Goal: Task Accomplishment & Management: Complete application form

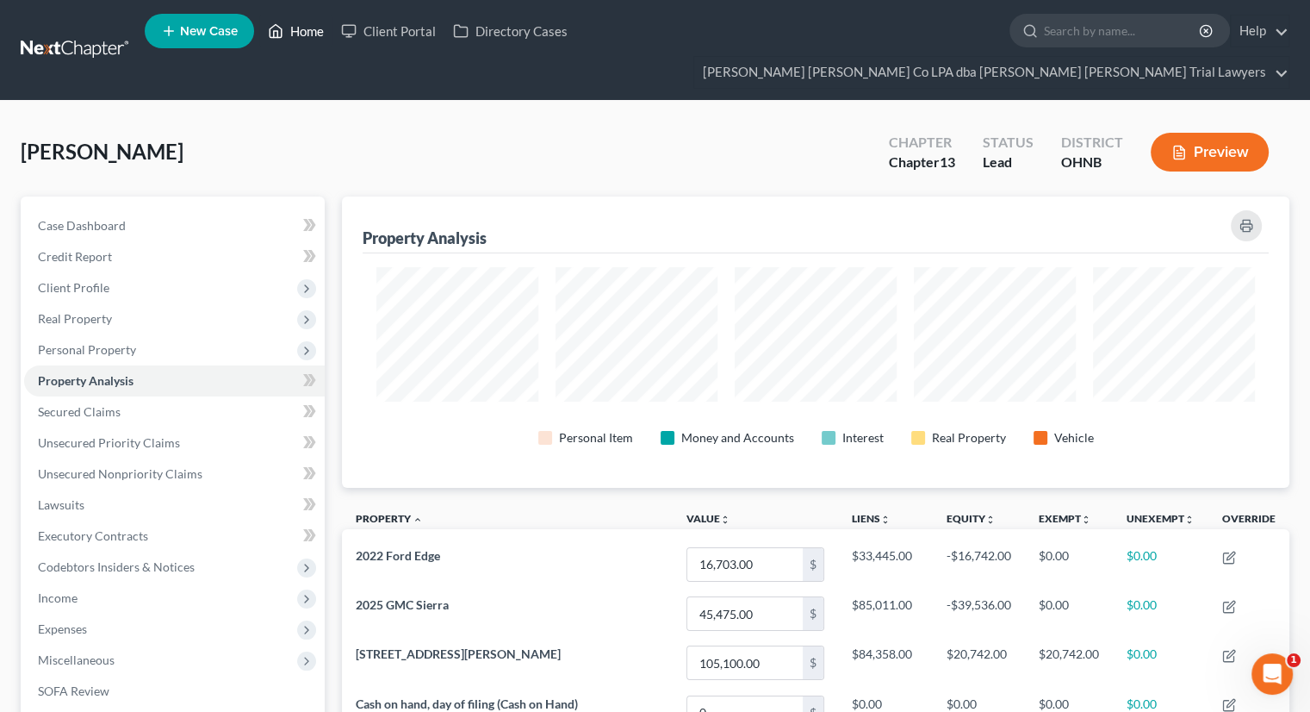
click at [310, 38] on link "Home" at bounding box center [295, 31] width 73 height 31
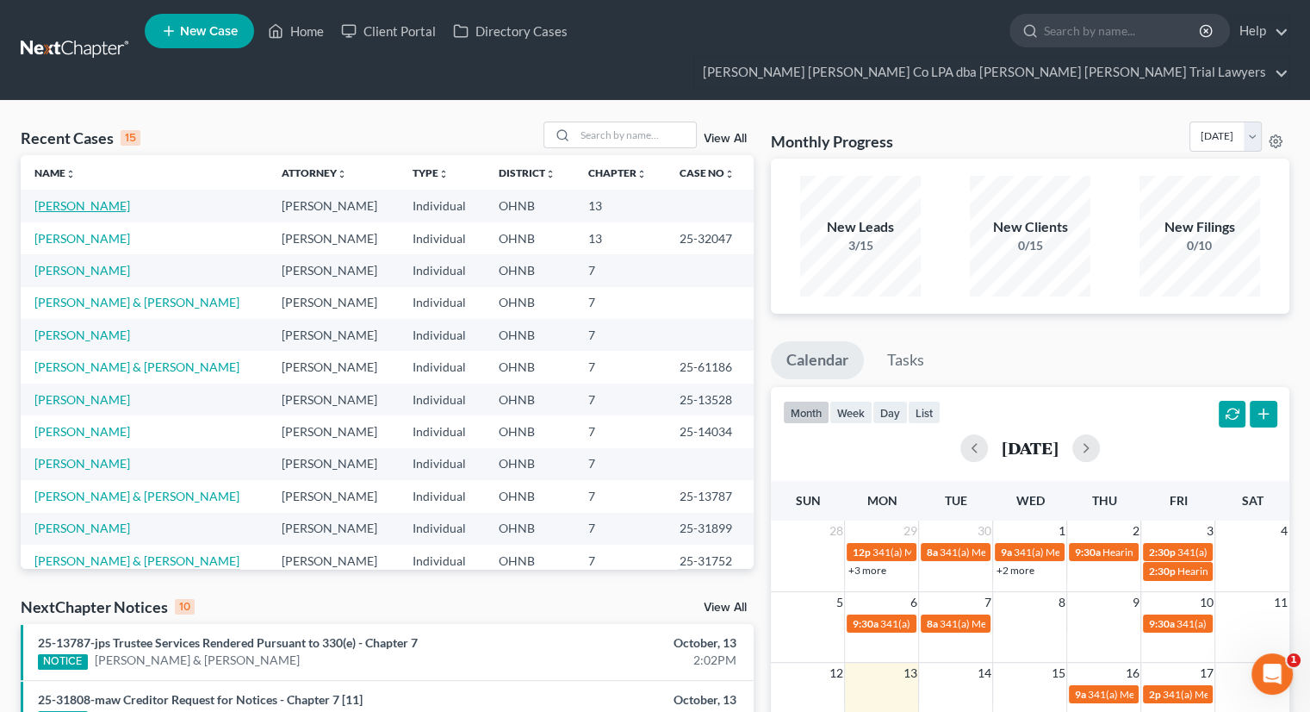
click at [81, 198] on link "[PERSON_NAME]" at bounding box center [82, 205] width 96 height 15
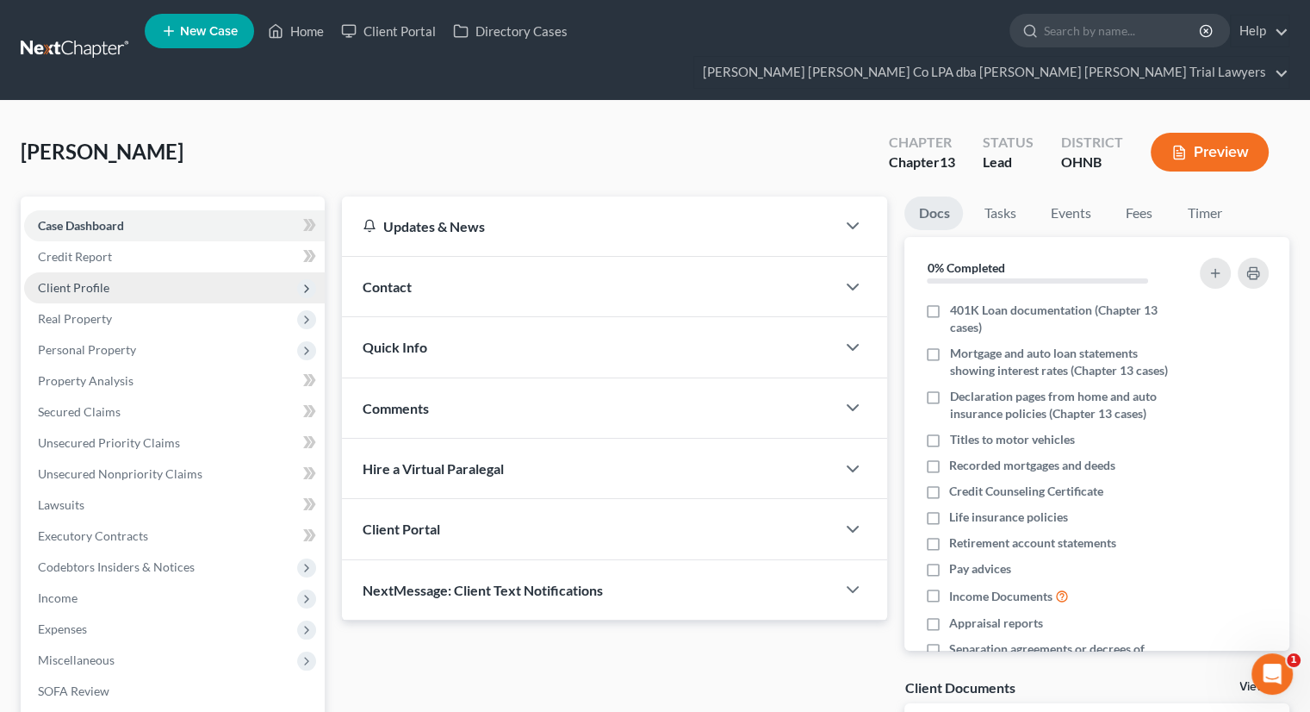
click at [96, 280] on span "Client Profile" at bounding box center [74, 287] width 72 height 15
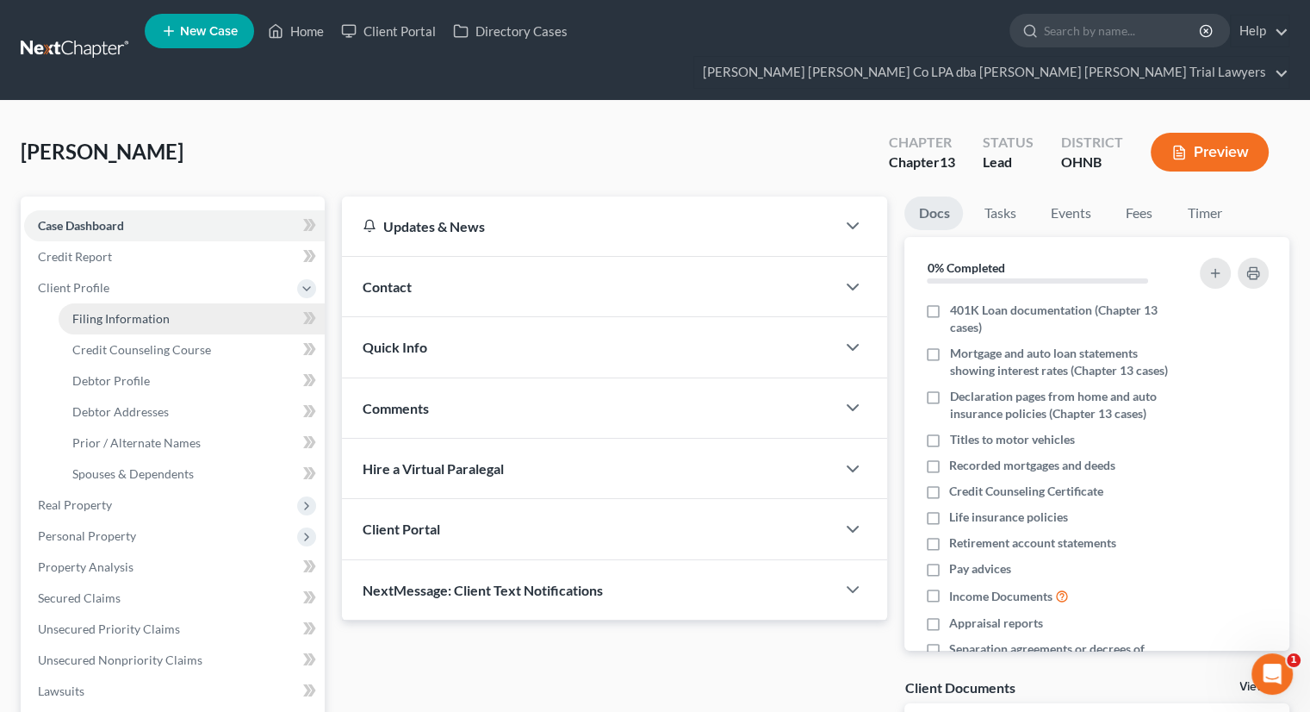
click at [102, 303] on link "Filing Information" at bounding box center [192, 318] width 266 height 31
select select "1"
select select "0"
select select "3"
select select "61"
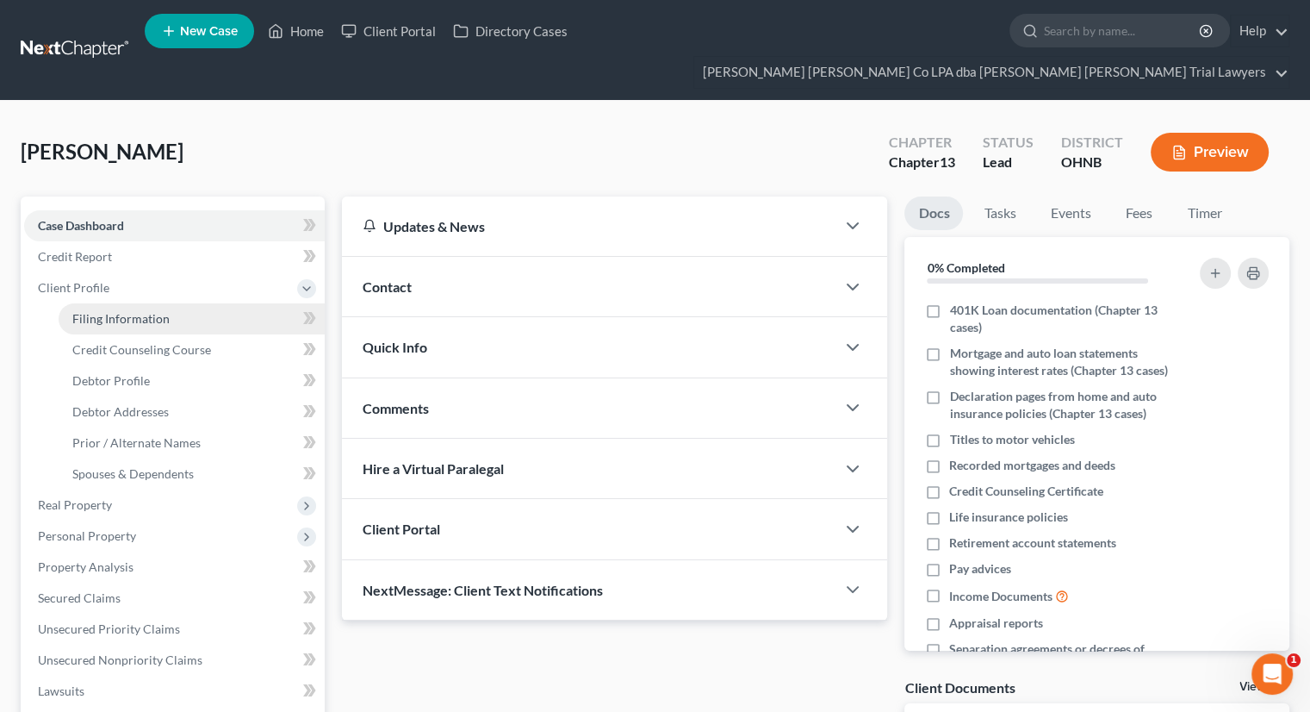
select select "0"
select select "36"
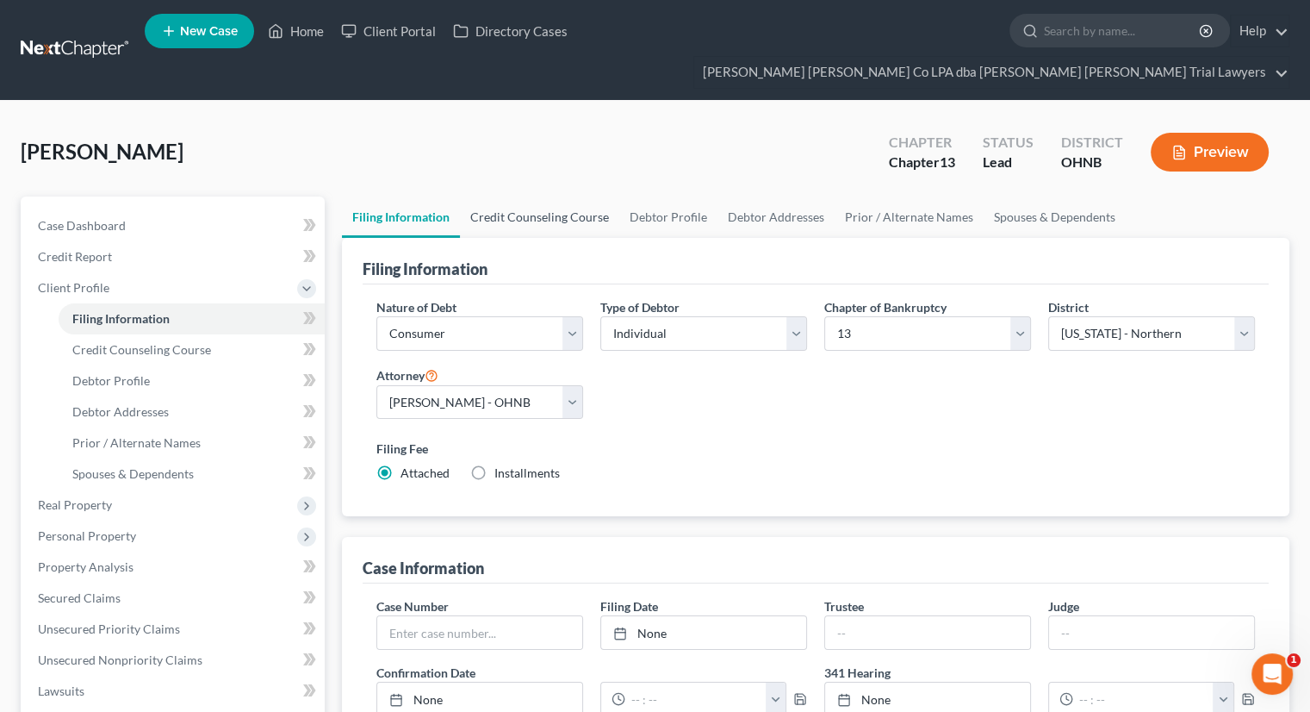
click at [495, 196] on link "Credit Counseling Course" at bounding box center [539, 216] width 159 height 41
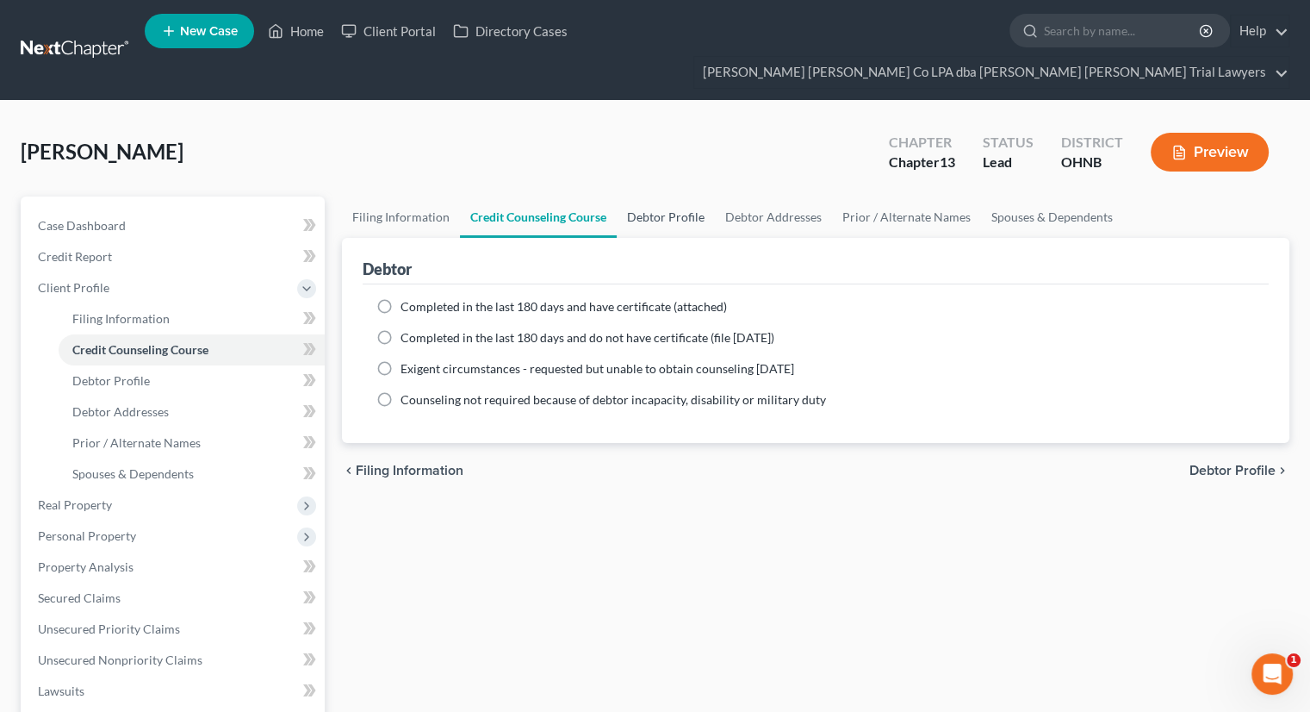
click at [670, 196] on link "Debtor Profile" at bounding box center [666, 216] width 98 height 41
select select "1"
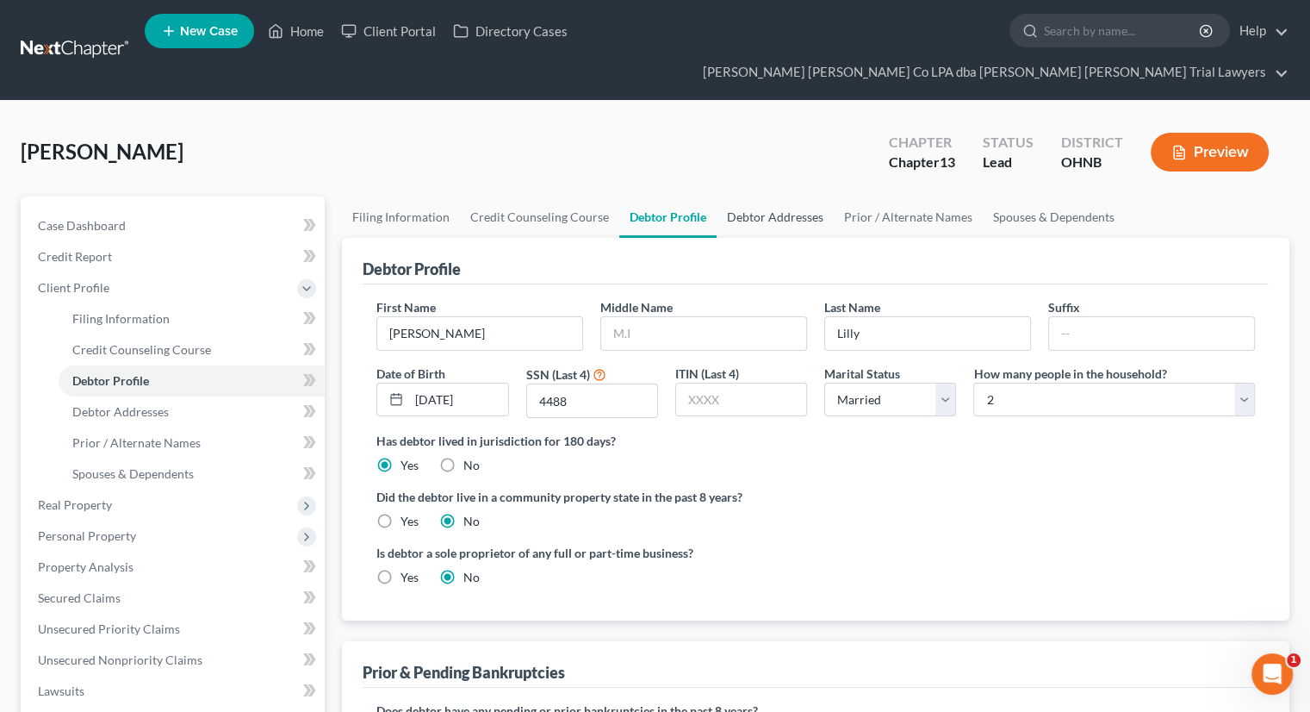
click at [740, 196] on link "Debtor Addresses" at bounding box center [775, 216] width 117 height 41
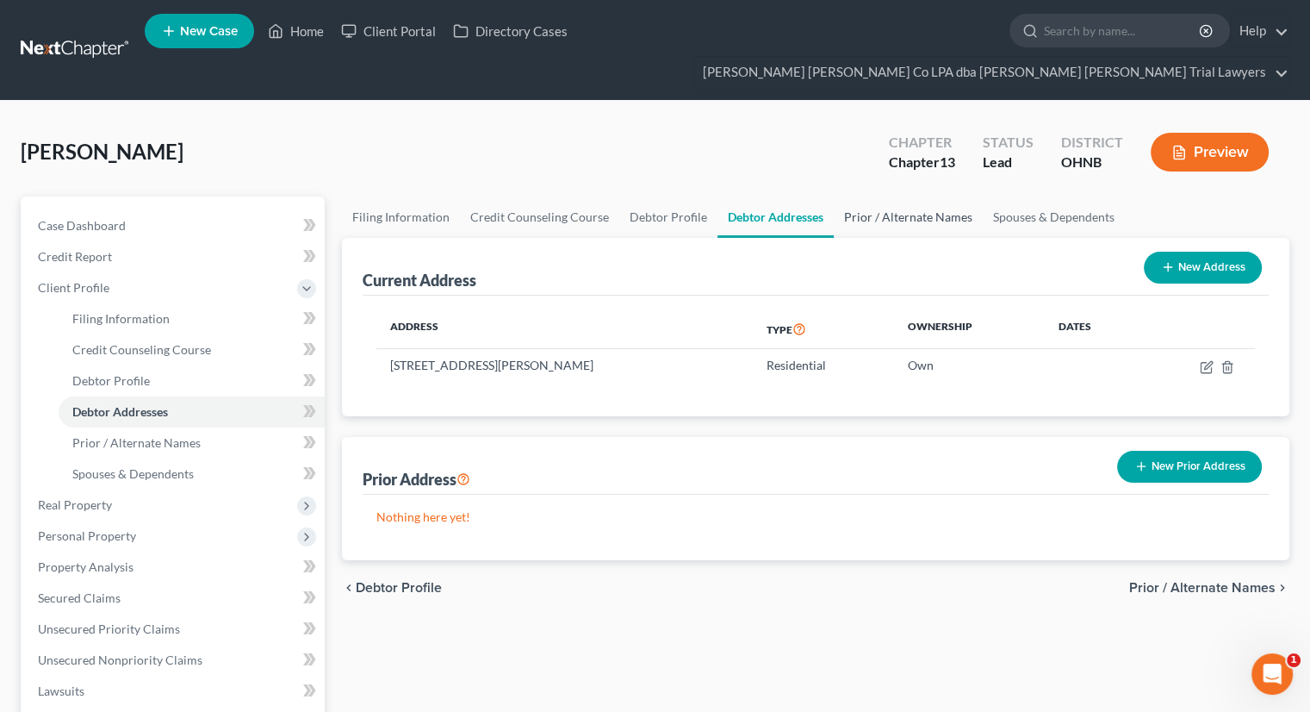
click at [912, 196] on link "Prior / Alternate Names" at bounding box center [908, 216] width 149 height 41
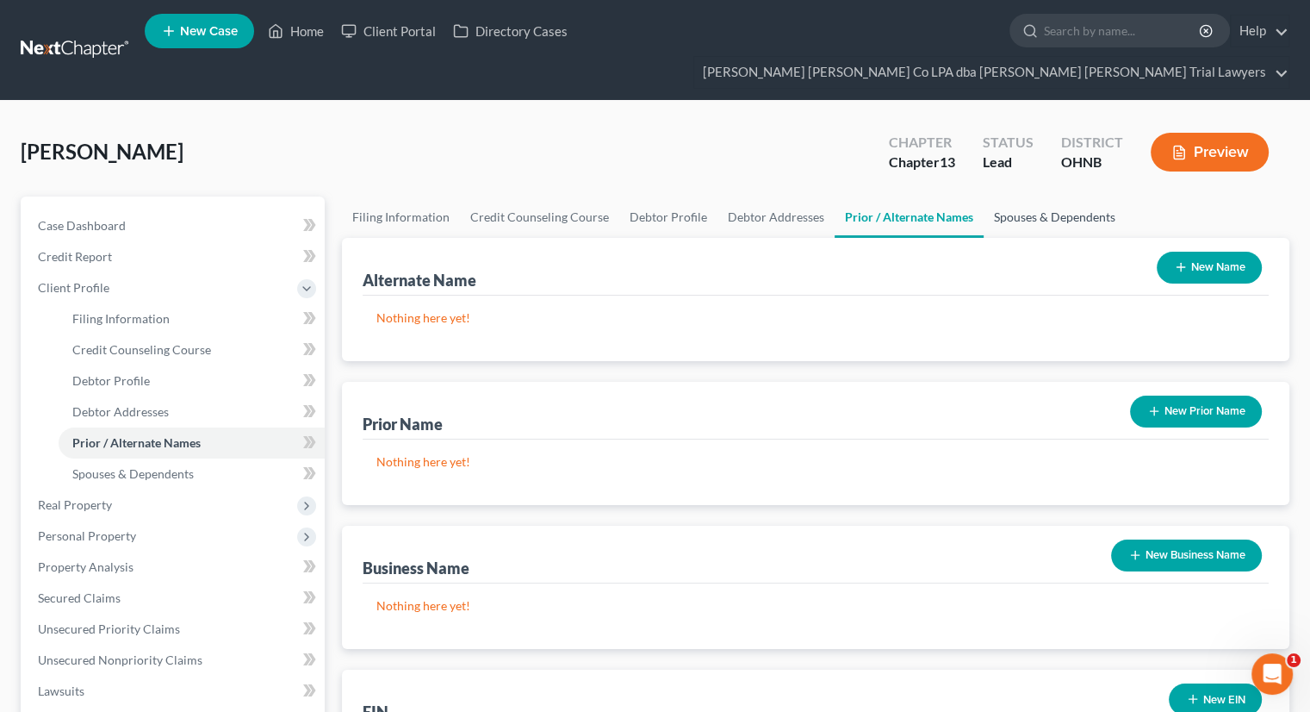
click at [1013, 196] on link "Spouses & Dependents" at bounding box center [1055, 216] width 142 height 41
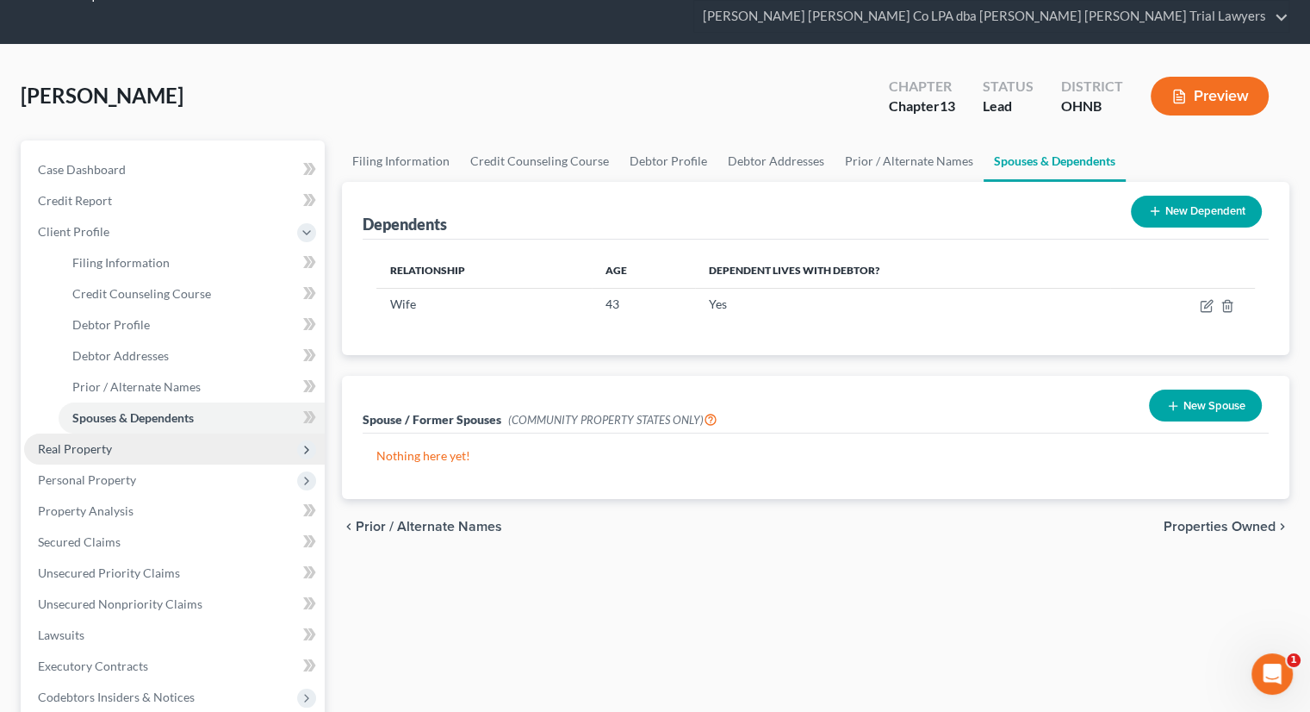
scroll to position [86, 0]
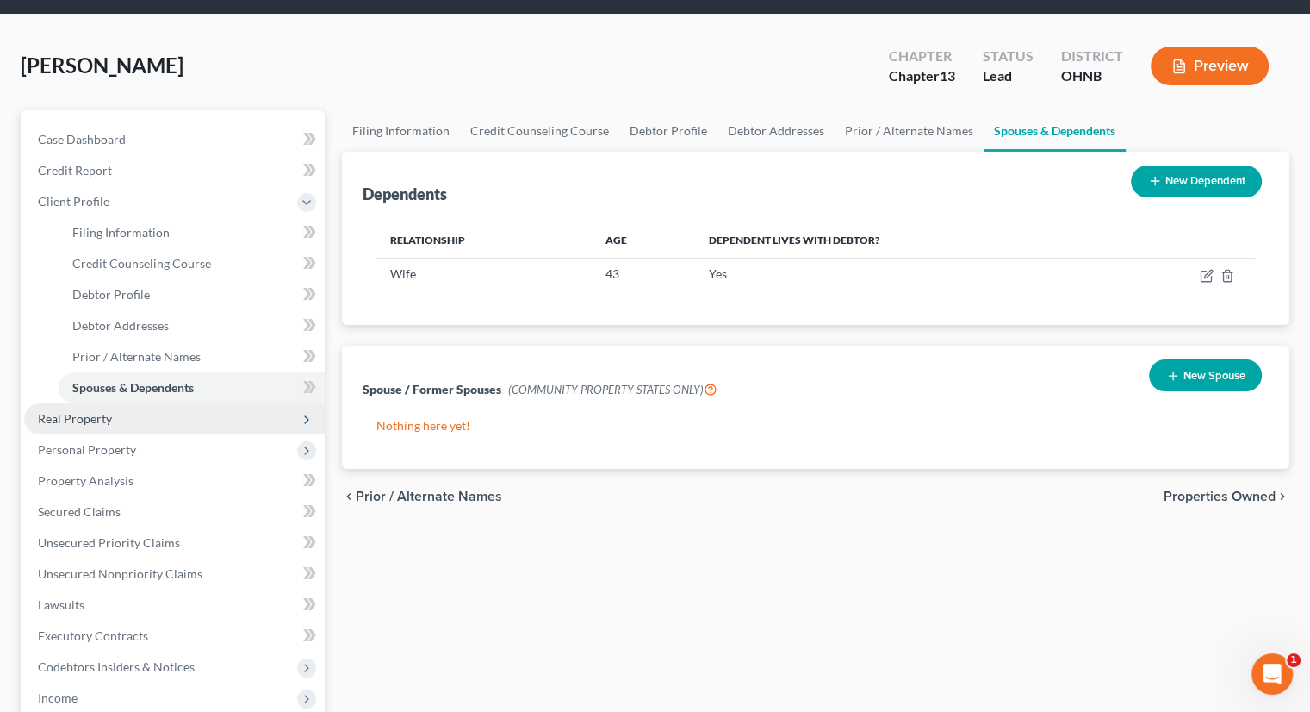
click at [173, 403] on span "Real Property" at bounding box center [174, 418] width 301 height 31
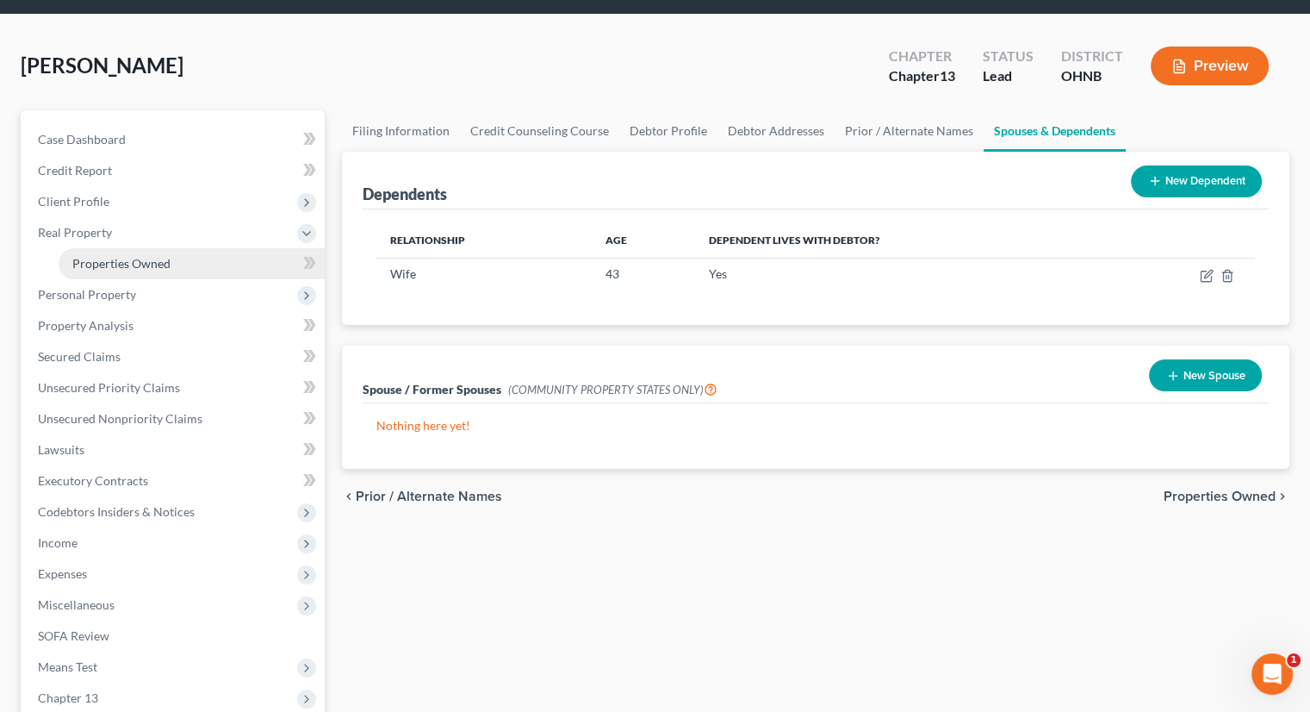
click at [163, 248] on link "Properties Owned" at bounding box center [192, 263] width 266 height 31
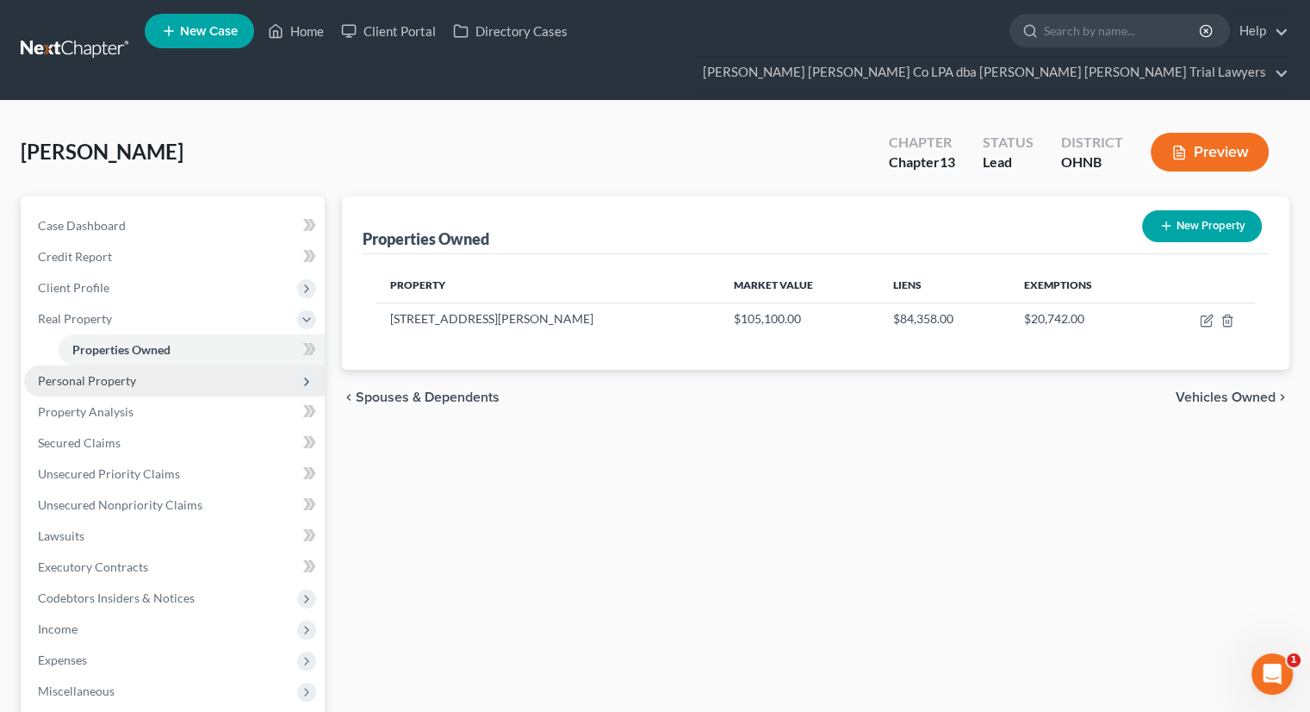
click at [190, 365] on span "Personal Property" at bounding box center [174, 380] width 301 height 31
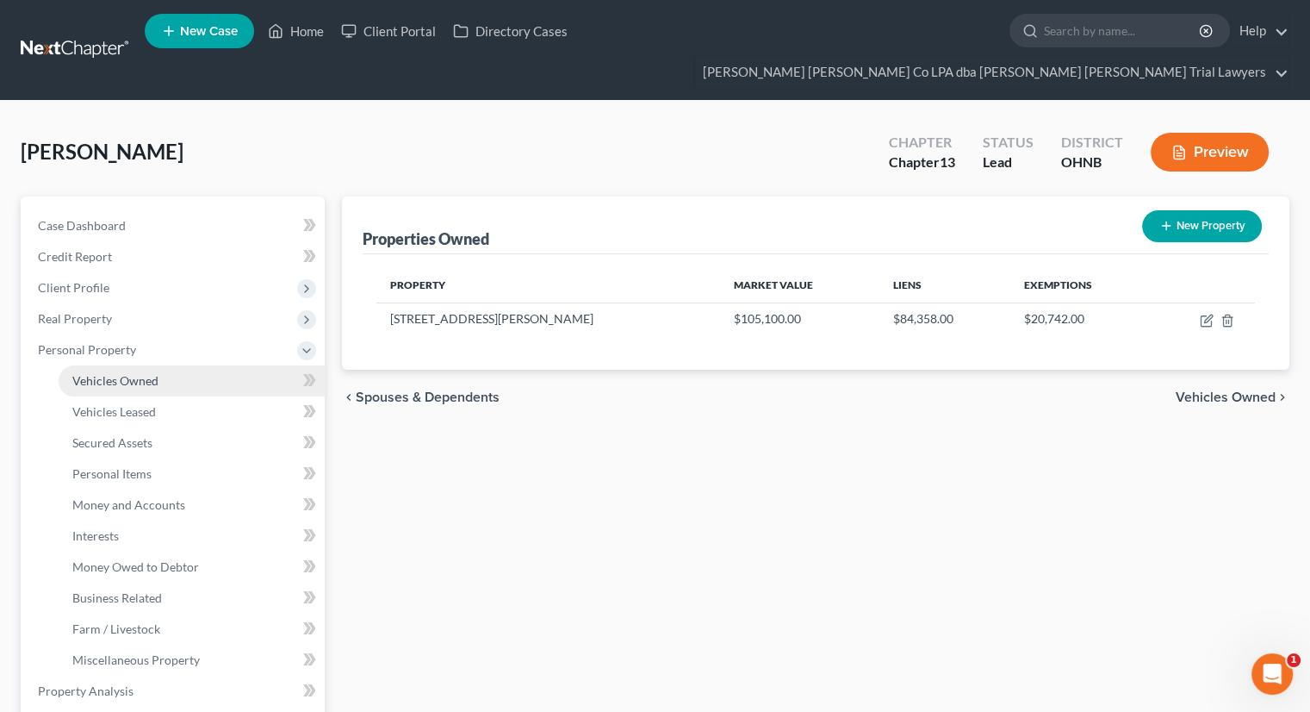
click at [183, 365] on link "Vehicles Owned" at bounding box center [192, 380] width 266 height 31
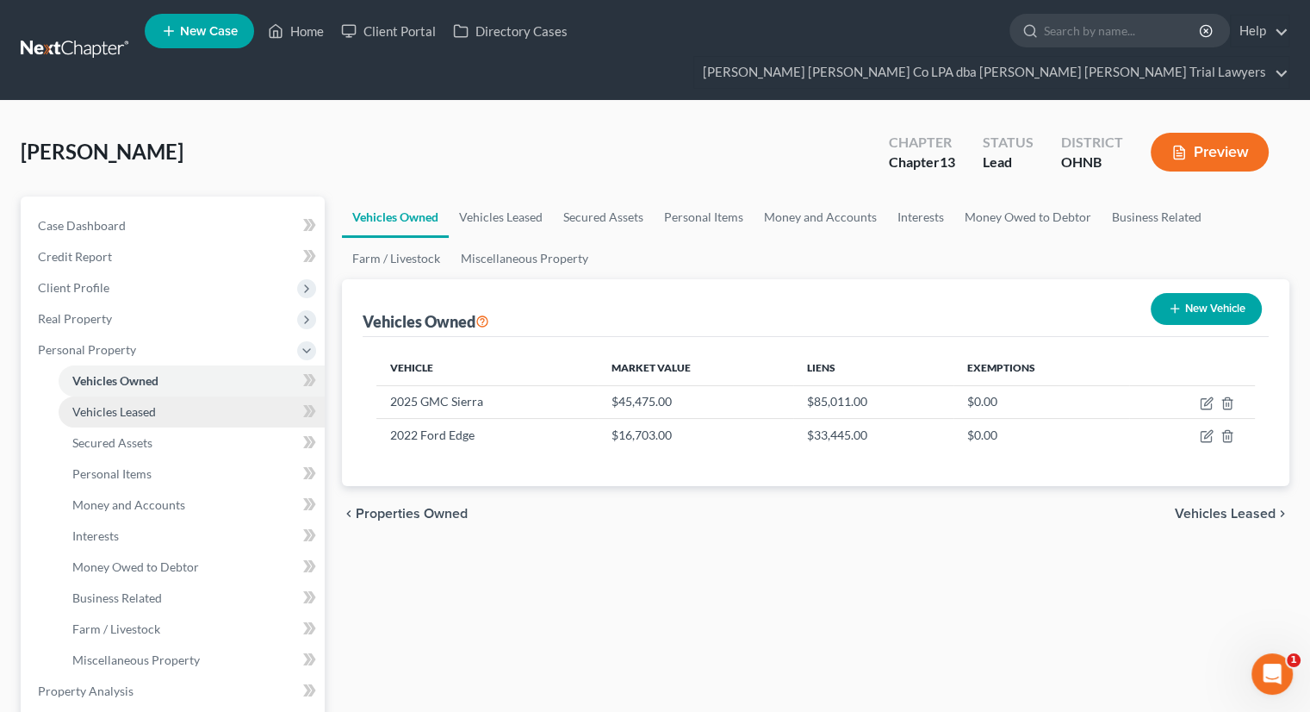
click at [183, 396] on link "Vehicles Leased" at bounding box center [192, 411] width 266 height 31
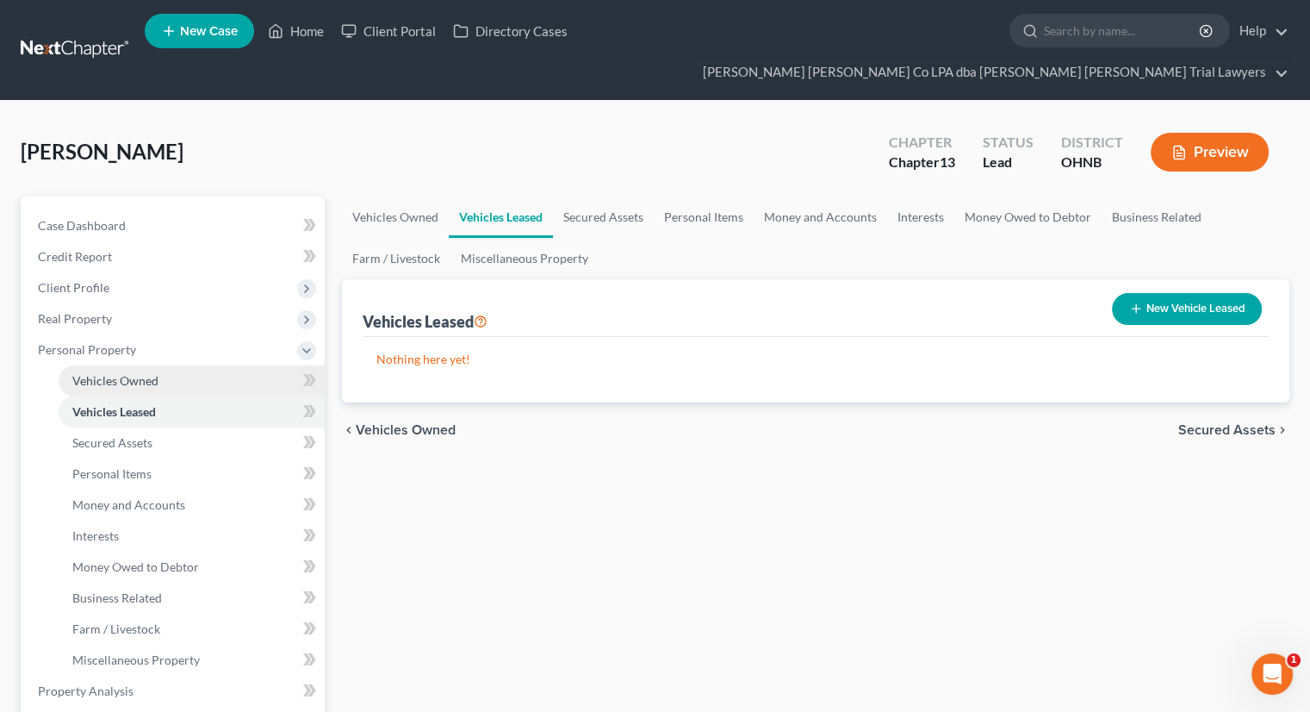
click at [179, 365] on link "Vehicles Owned" at bounding box center [192, 380] width 266 height 31
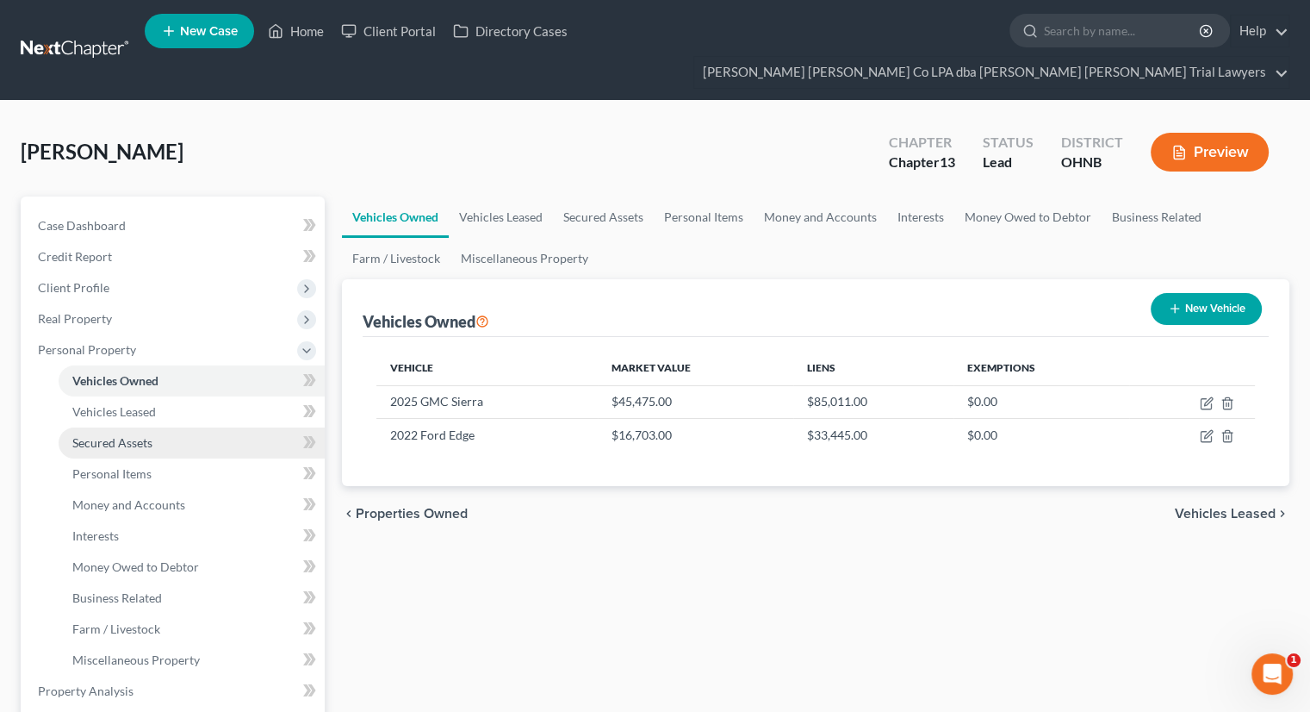
click at [162, 427] on link "Secured Assets" at bounding box center [192, 442] width 266 height 31
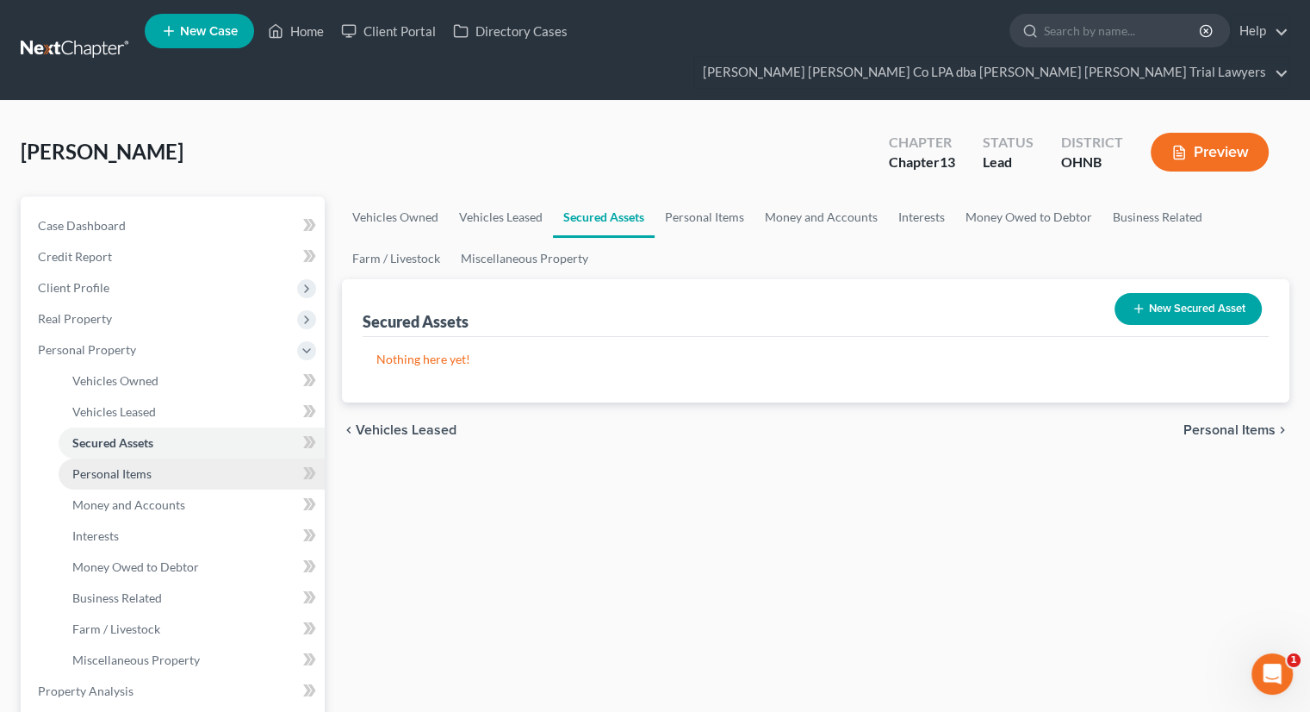
click at [161, 458] on link "Personal Items" at bounding box center [192, 473] width 266 height 31
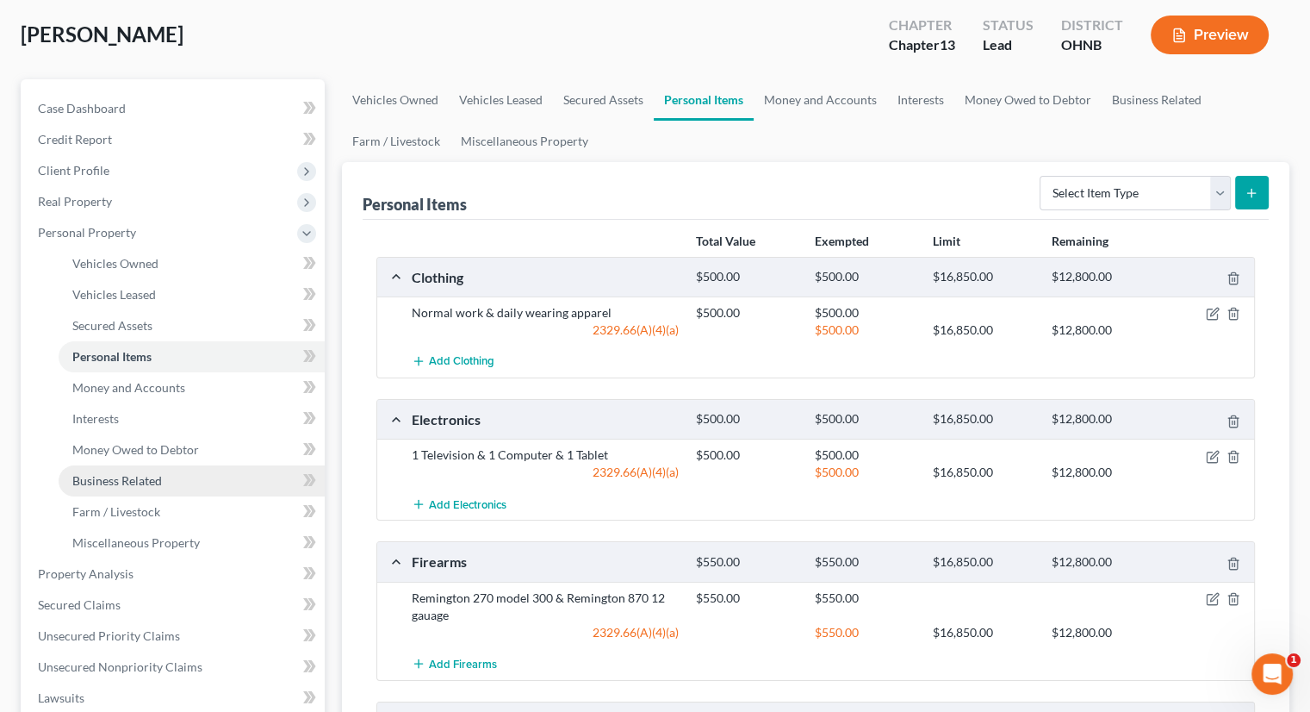
scroll to position [172, 0]
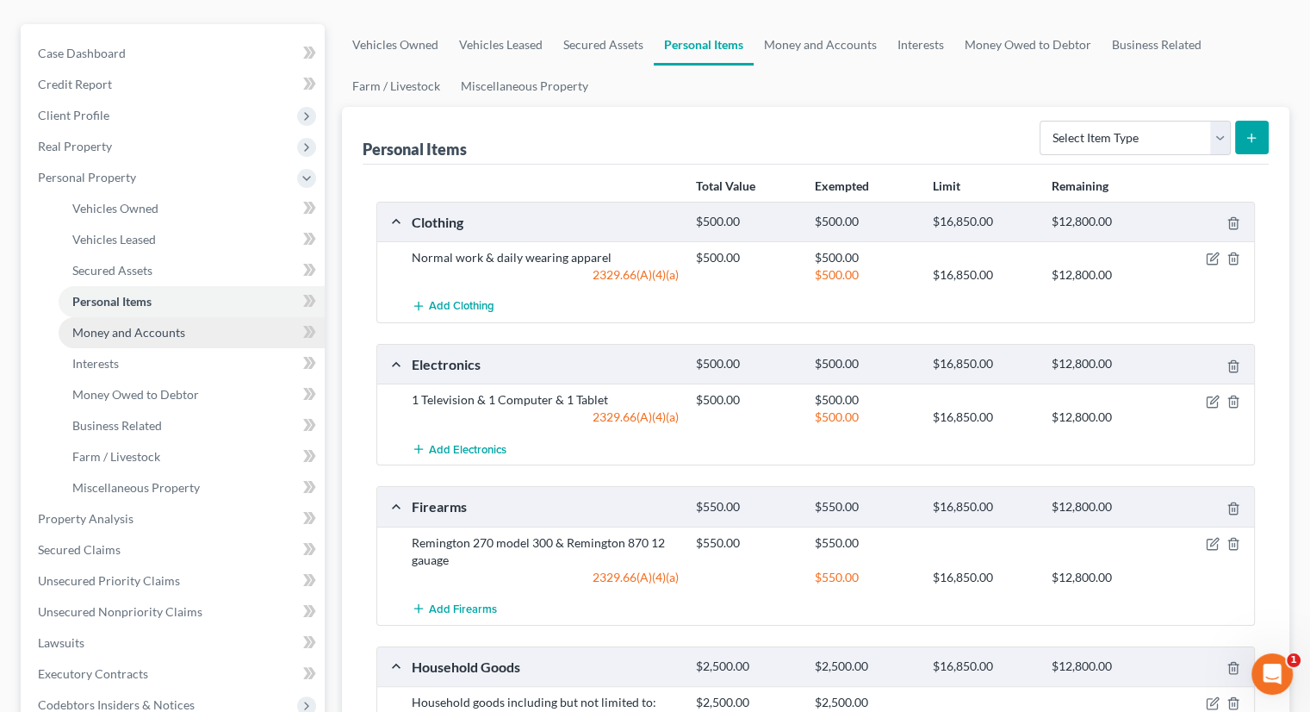
click at [209, 317] on link "Money and Accounts" at bounding box center [192, 332] width 266 height 31
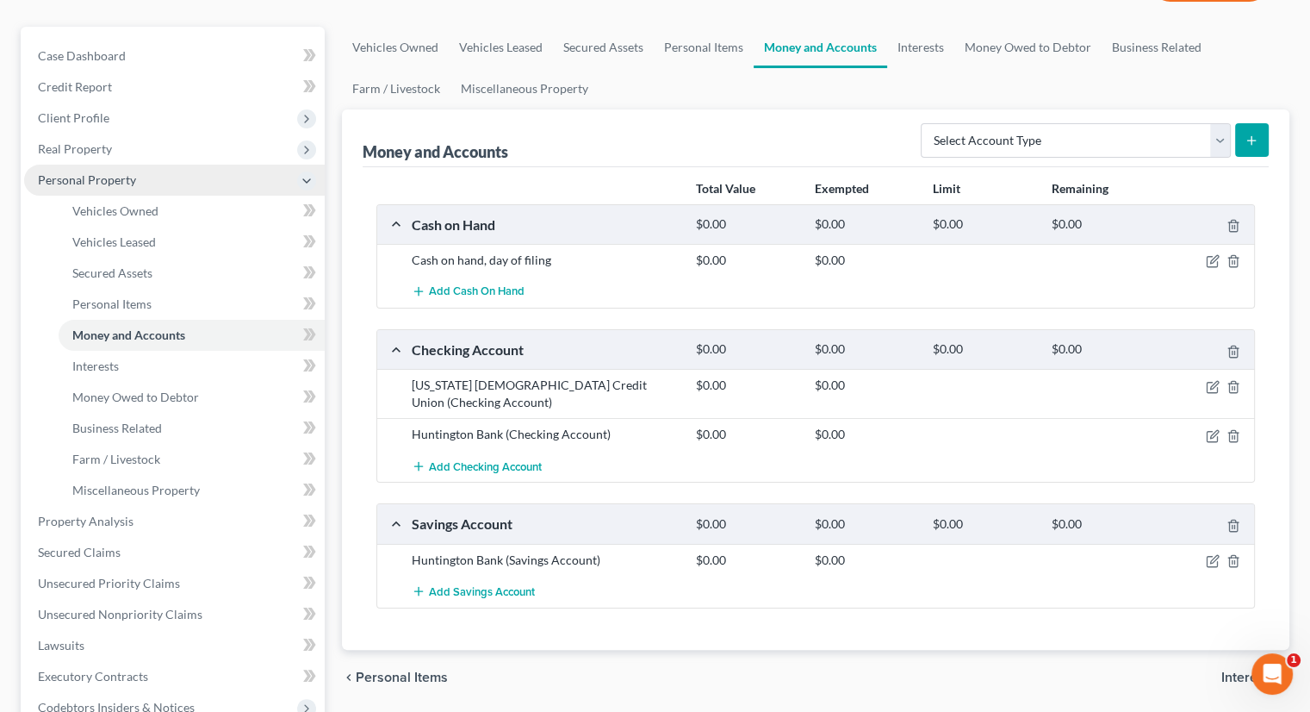
scroll to position [172, 0]
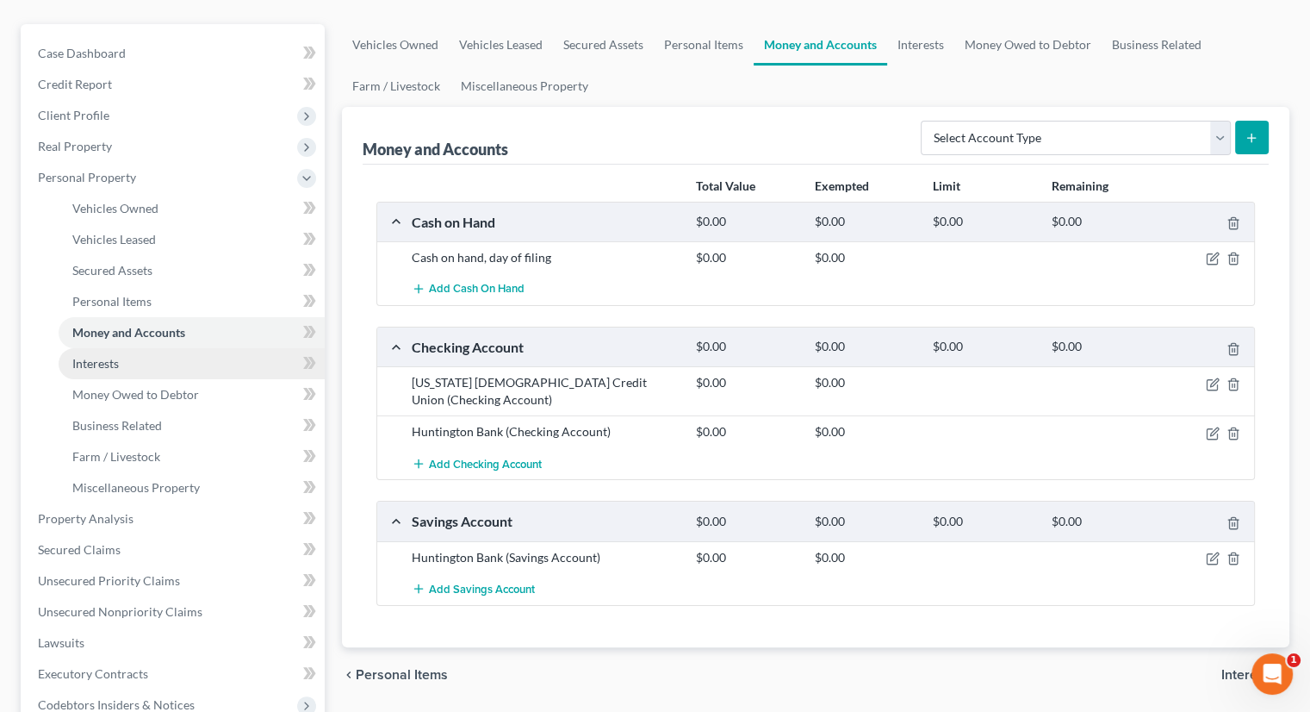
click at [150, 348] on link "Interests" at bounding box center [192, 363] width 266 height 31
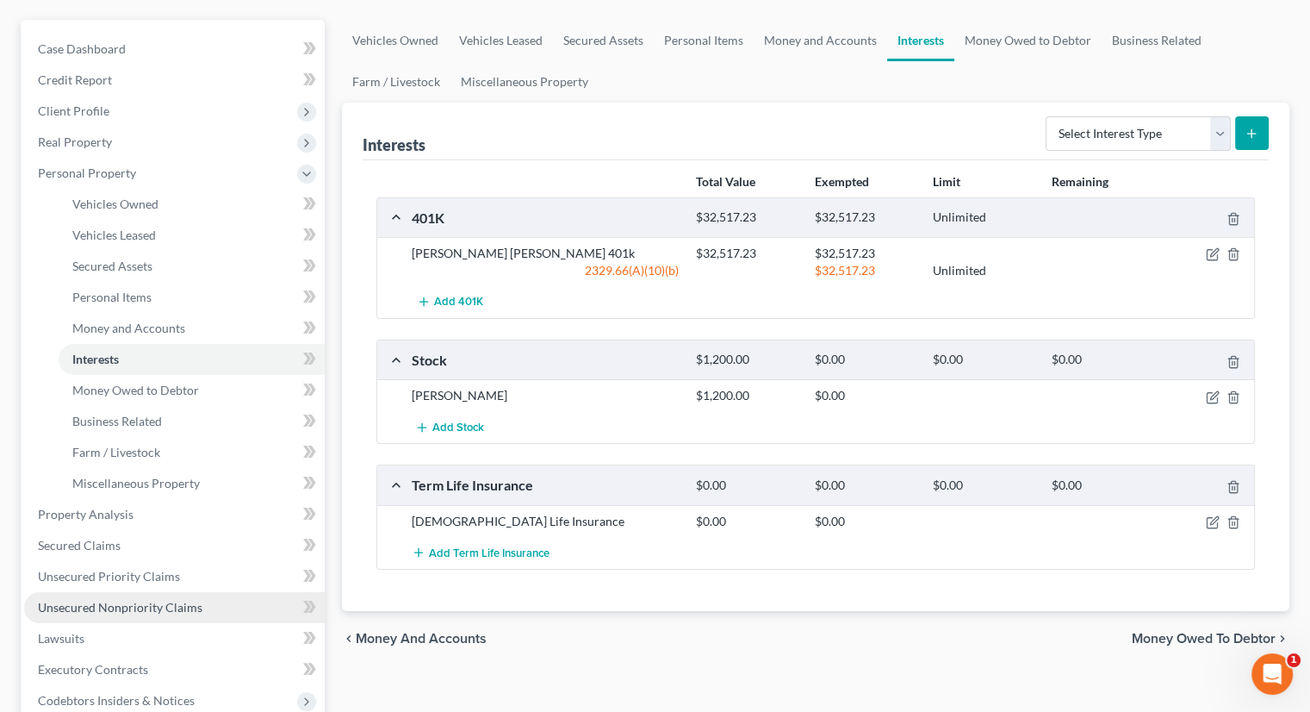
scroll to position [345, 0]
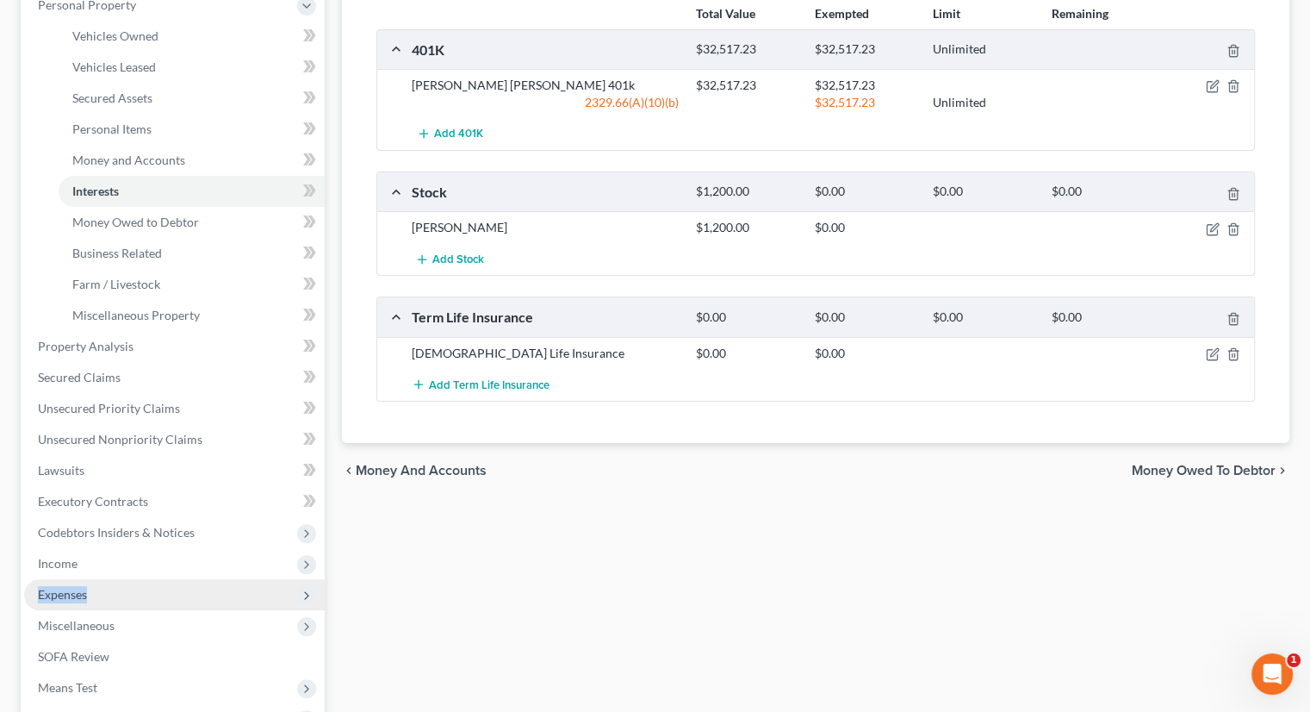
click at [141, 546] on ul "Case Dashboard Payments Invoices Payments Payments Credit Report Client Profile" at bounding box center [174, 316] width 301 height 900
click at [142, 579] on span "Expenses" at bounding box center [174, 594] width 301 height 31
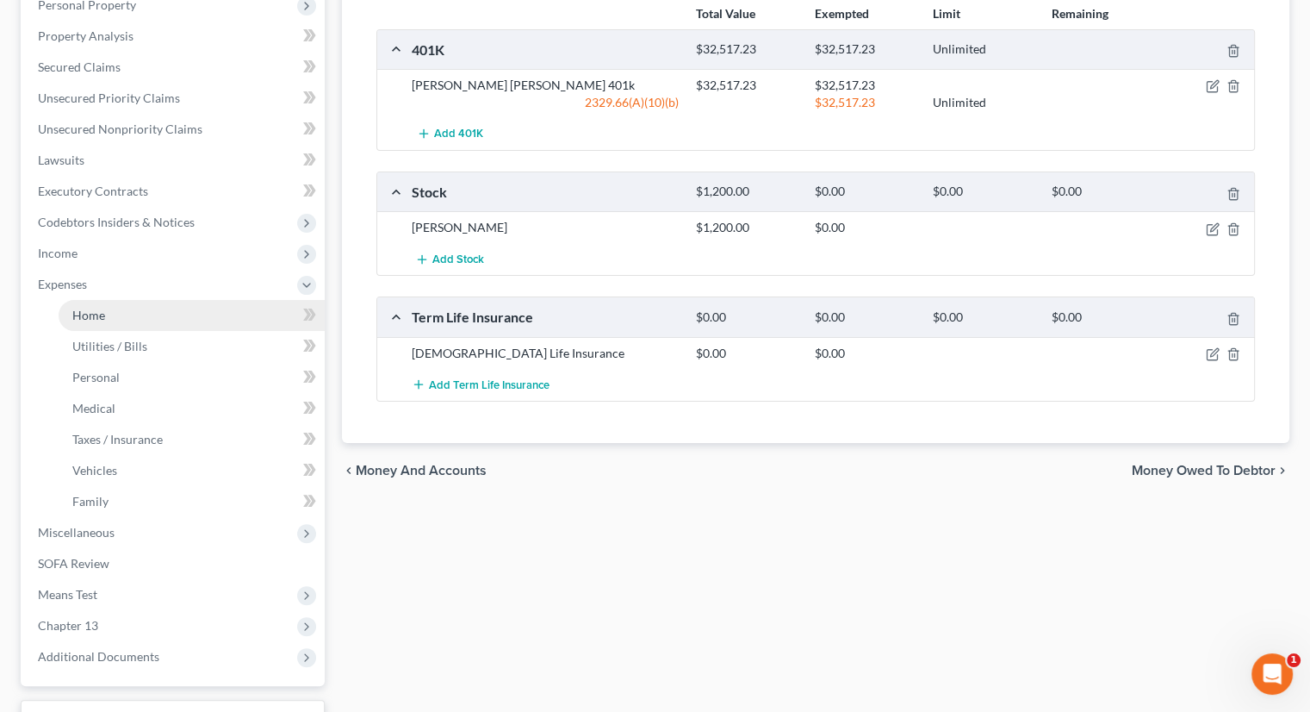
click at [128, 300] on link "Home" at bounding box center [192, 315] width 266 height 31
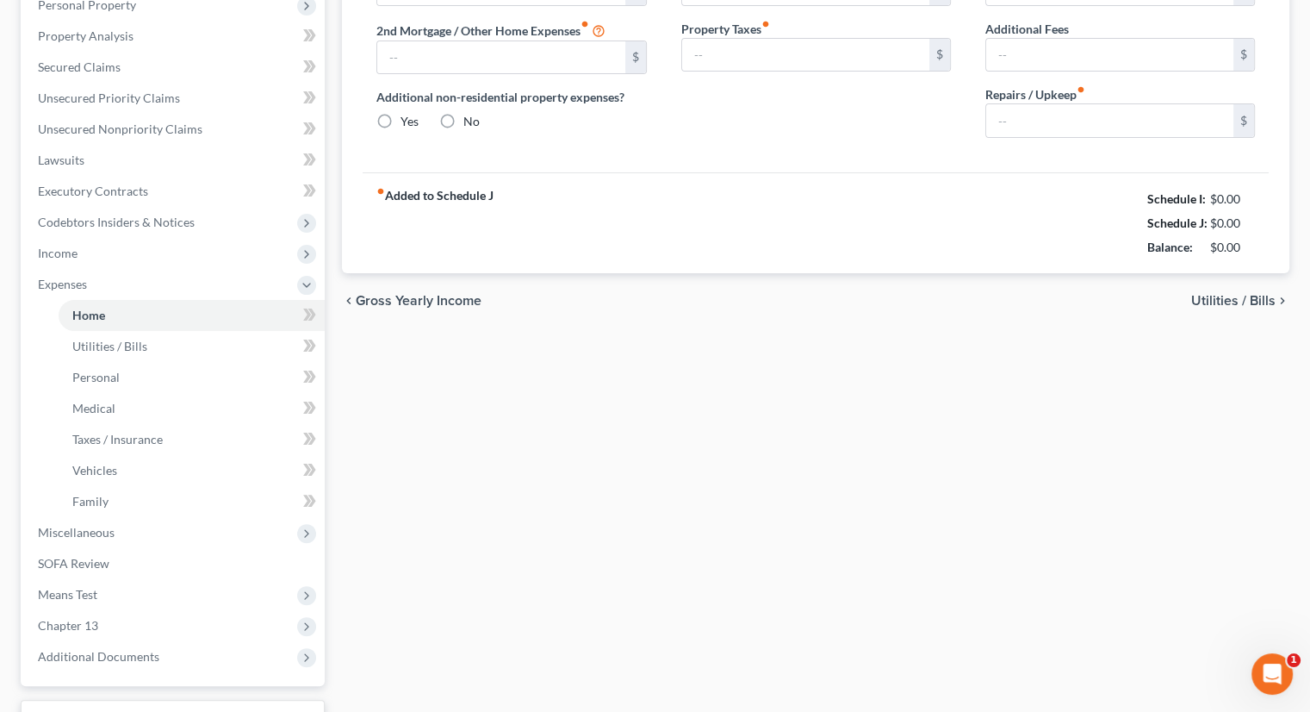
scroll to position [136, 0]
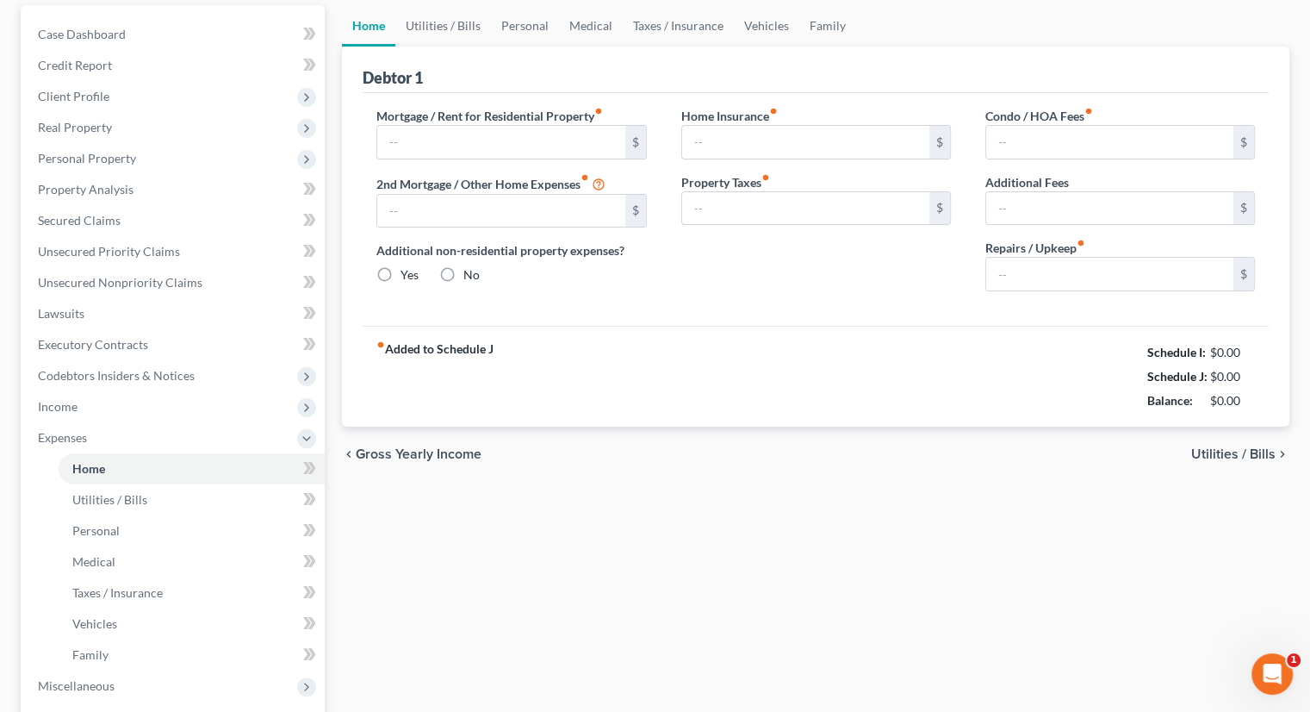
type input "540.00"
type input "0.00"
radio input "true"
type input "0.00"
type input "50.00"
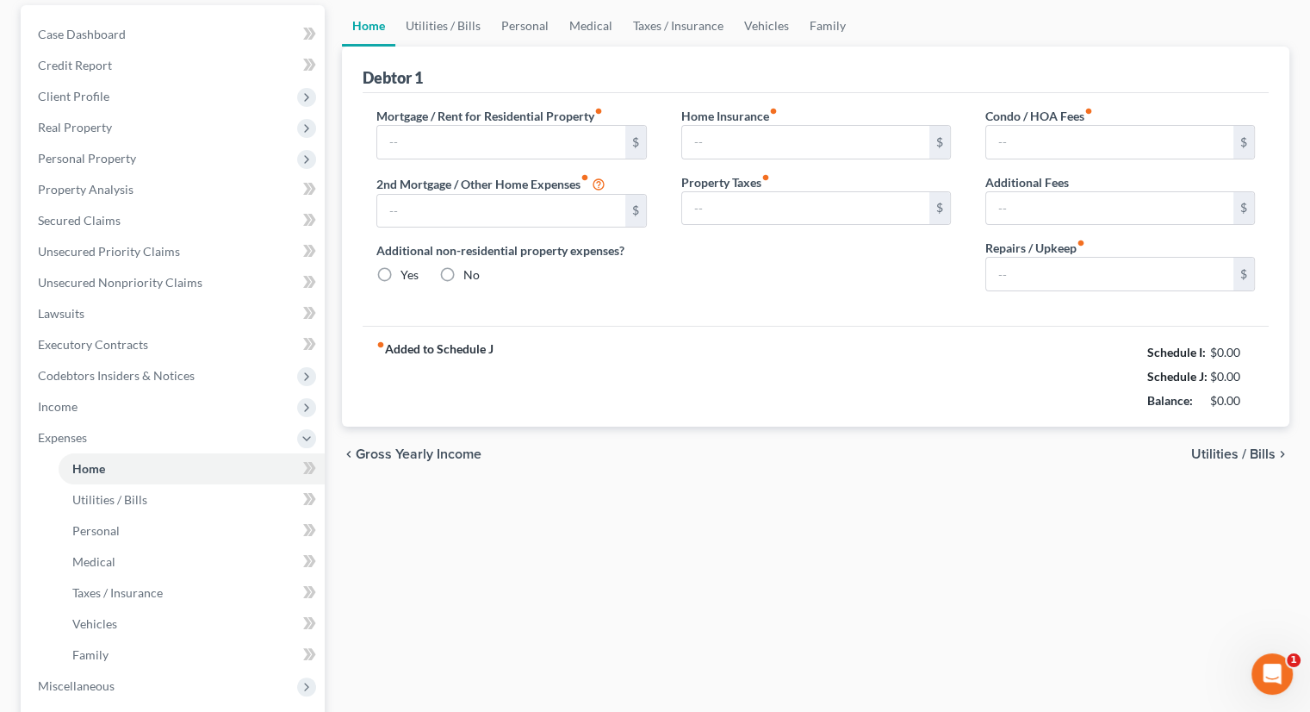
type input "266.00"
type input "0.00"
type input "300.00"
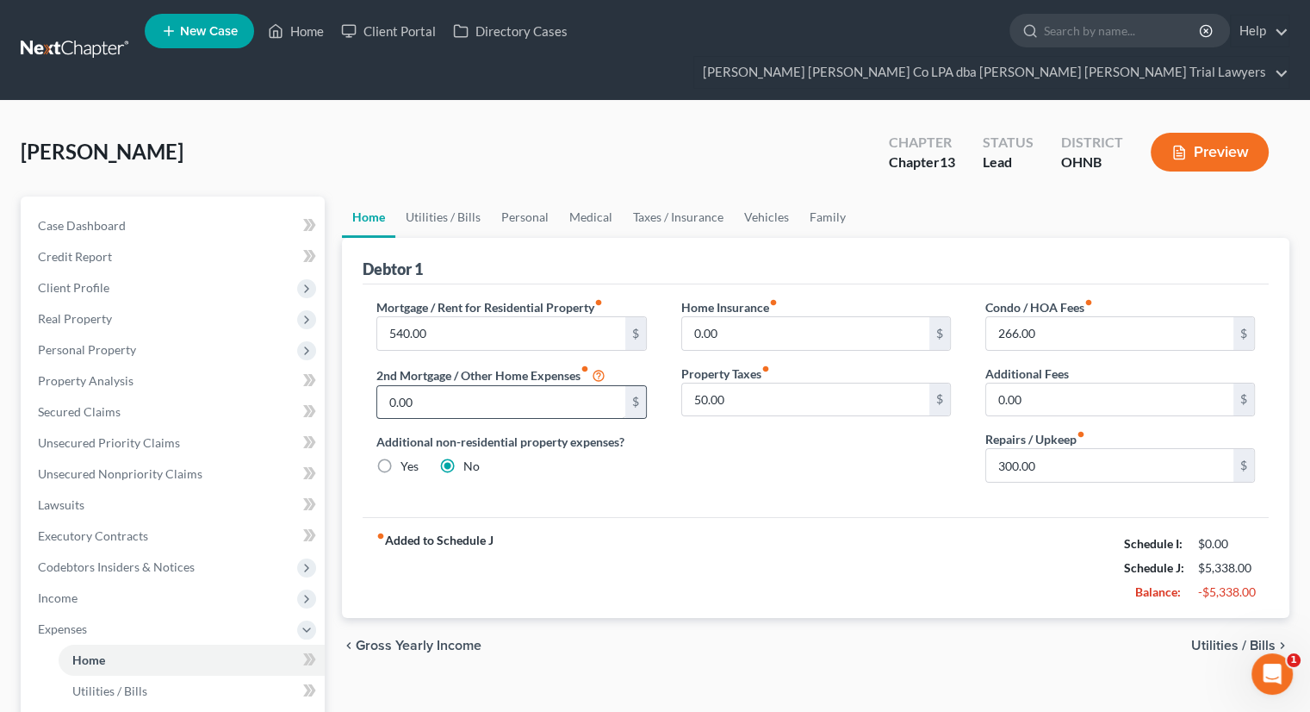
scroll to position [0, 0]
click at [458, 196] on link "Utilities / Bills" at bounding box center [443, 216] width 96 height 41
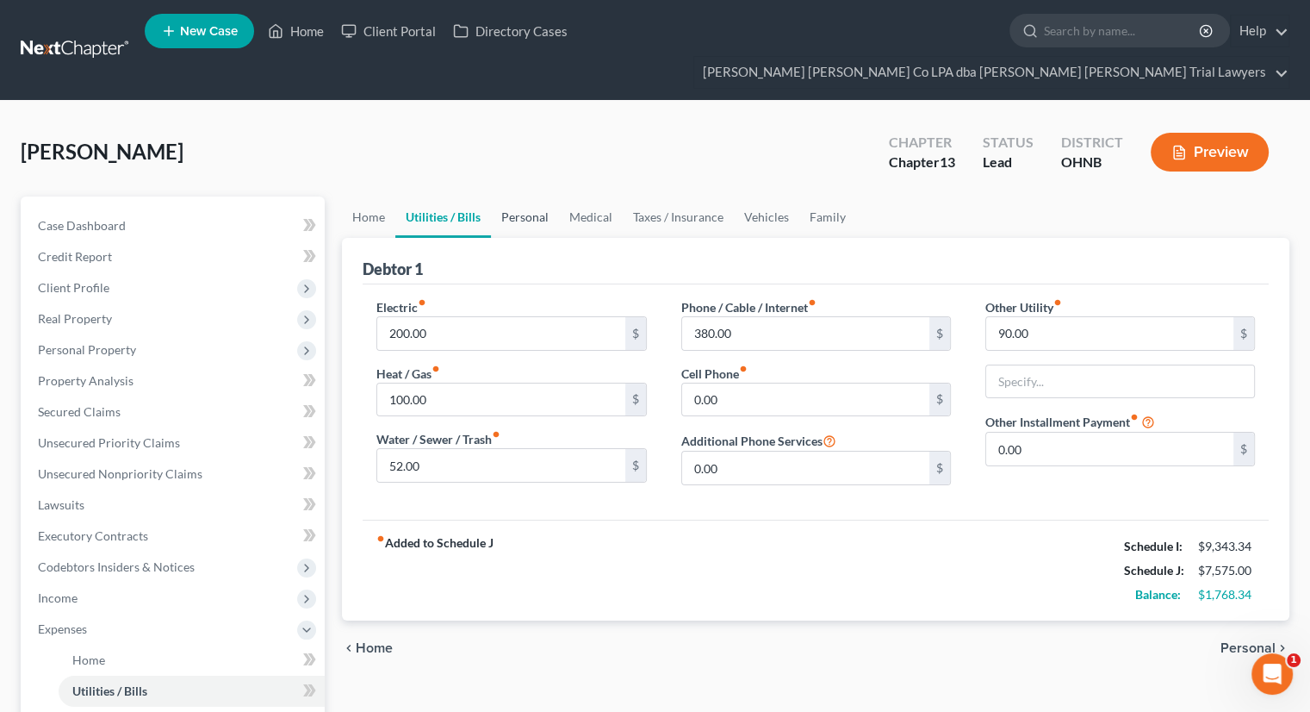
click at [523, 196] on link "Personal" at bounding box center [525, 216] width 68 height 41
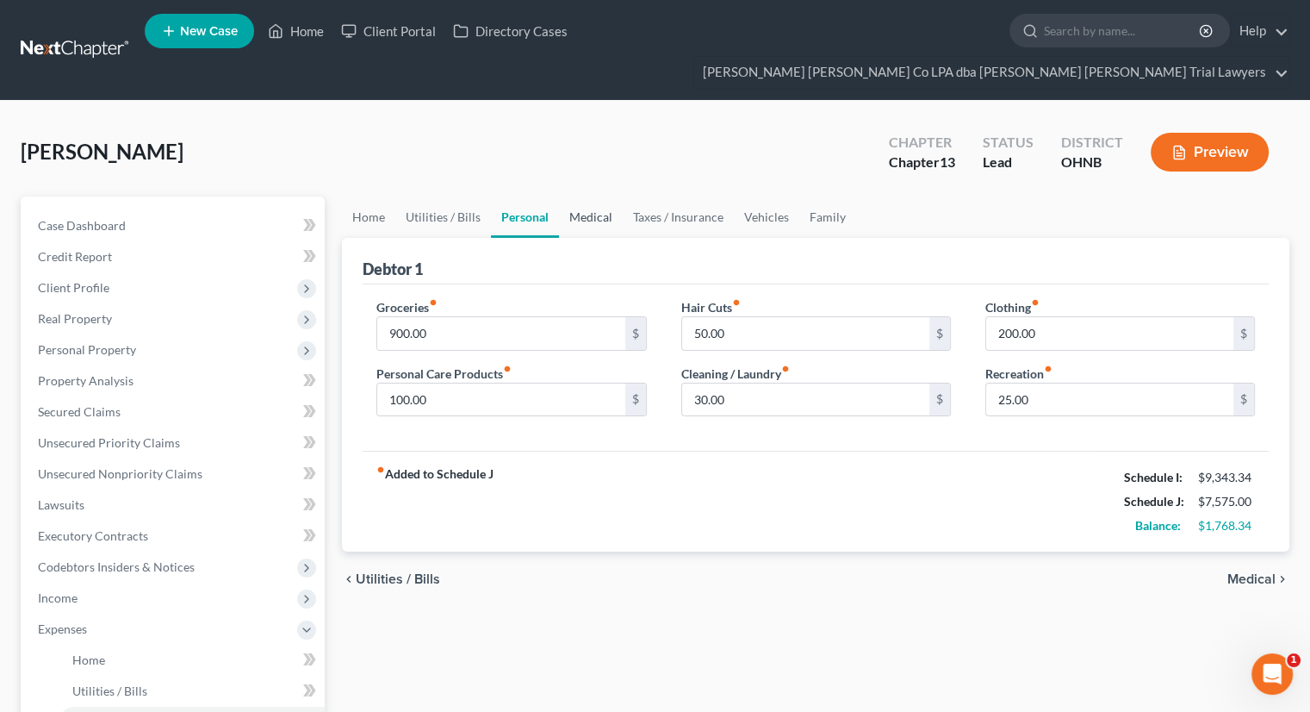
click at [589, 196] on link "Medical" at bounding box center [591, 216] width 64 height 41
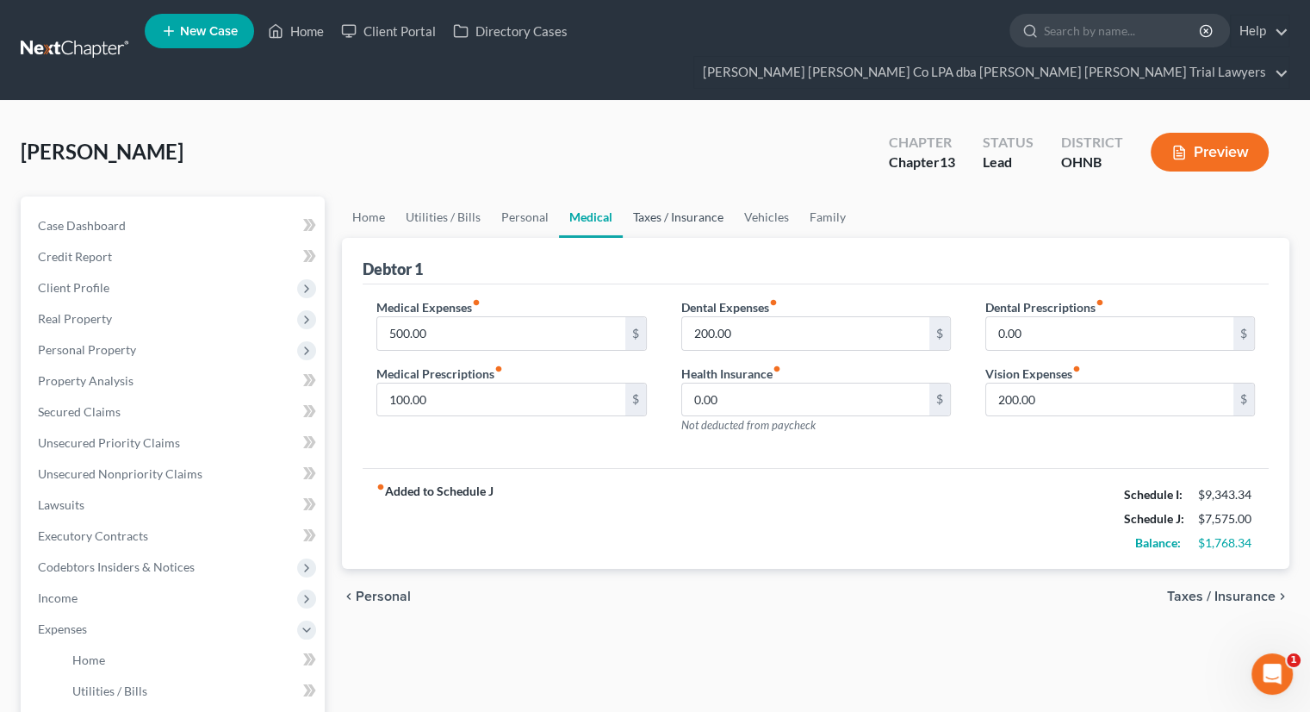
click at [658, 196] on link "Taxes / Insurance" at bounding box center [678, 216] width 111 height 41
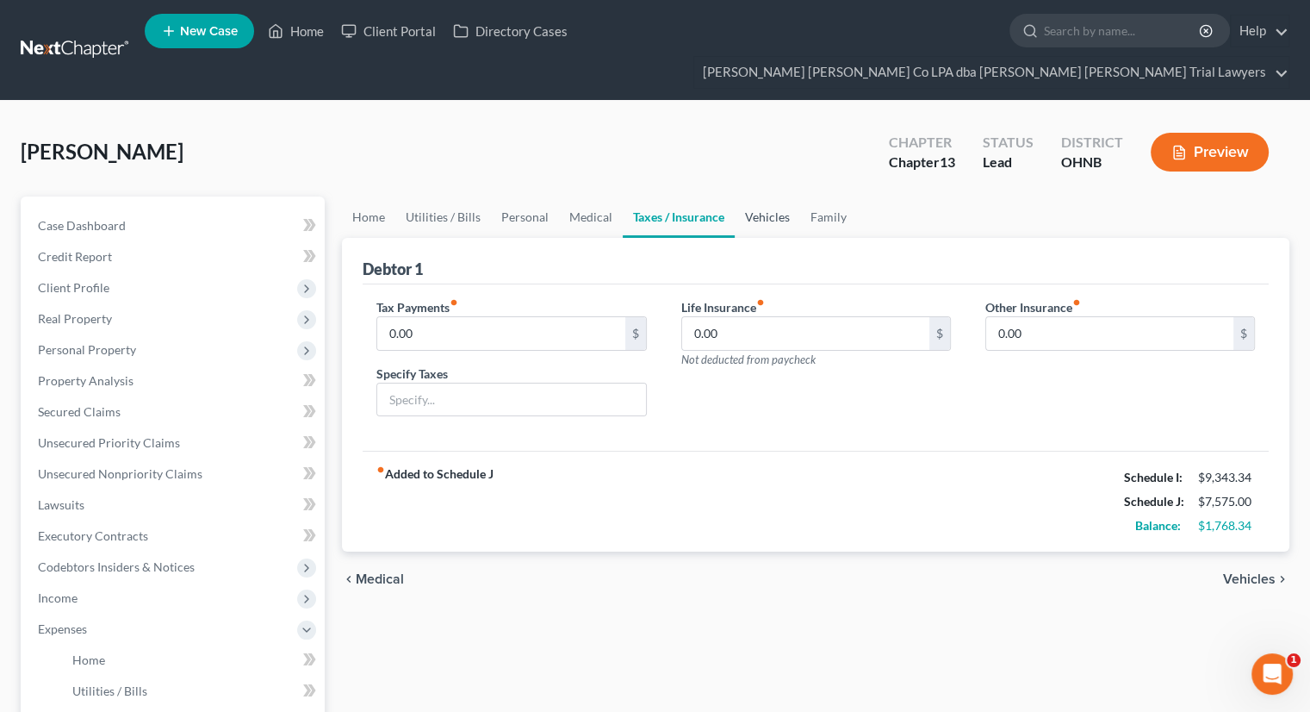
click at [748, 196] on link "Vehicles" at bounding box center [767, 216] width 65 height 41
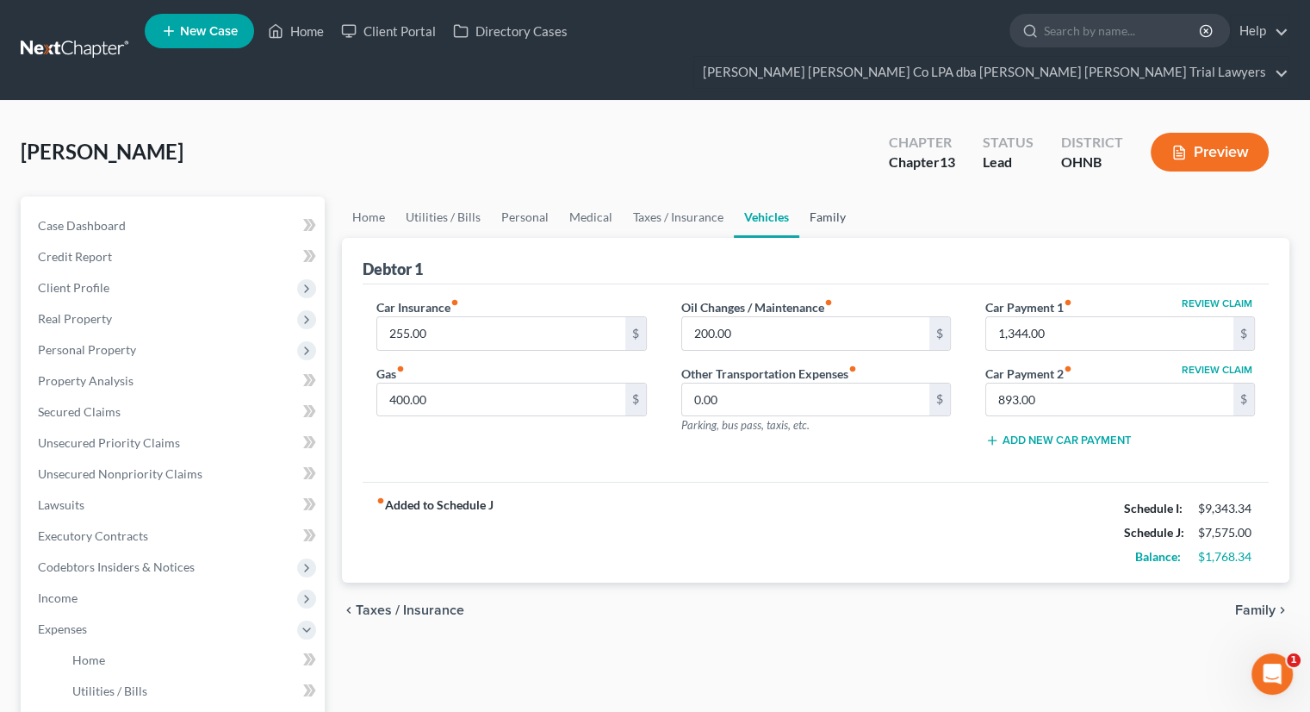
click at [816, 196] on link "Family" at bounding box center [828, 216] width 57 height 41
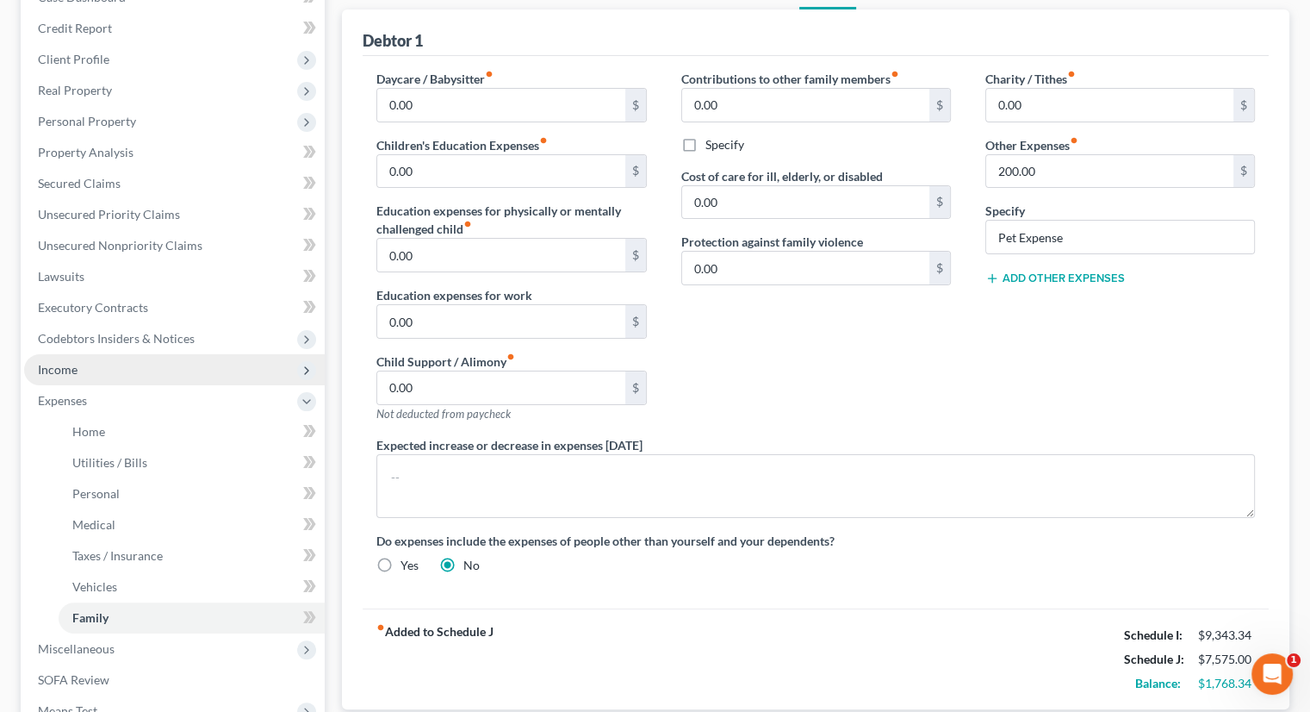
scroll to position [345, 0]
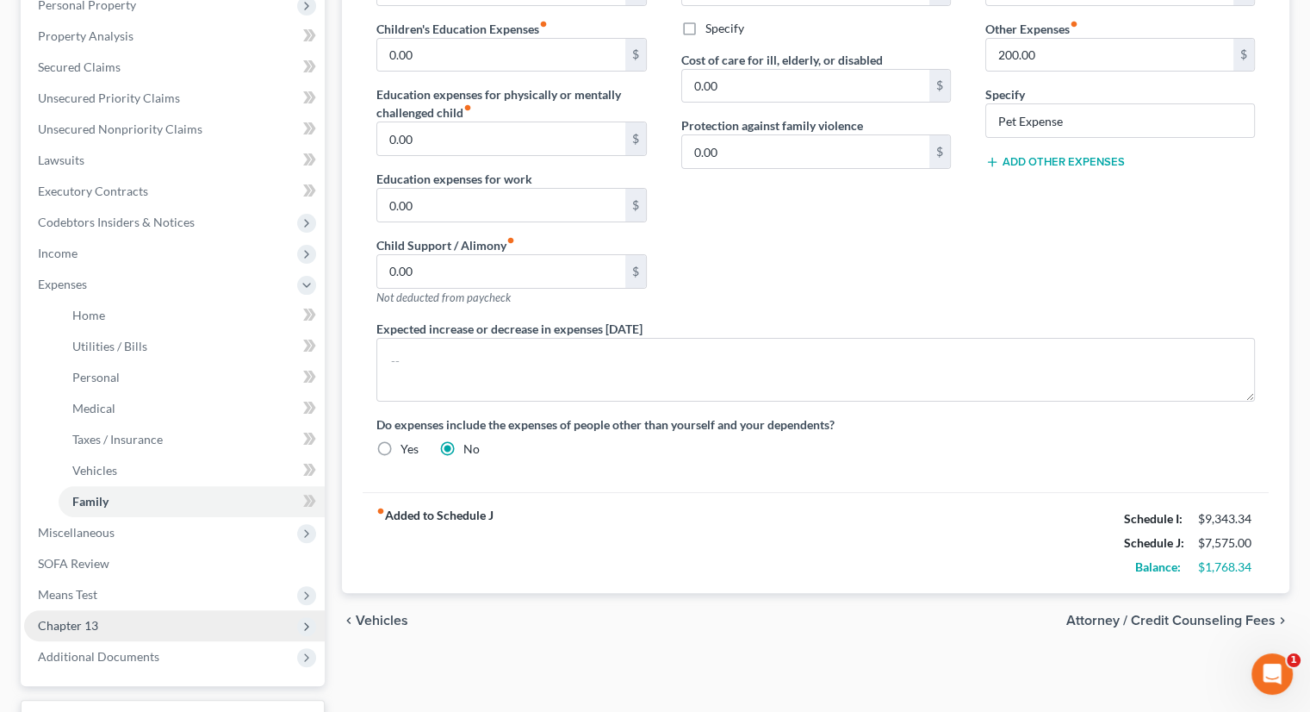
click at [134, 610] on span "Chapter 13" at bounding box center [174, 625] width 301 height 31
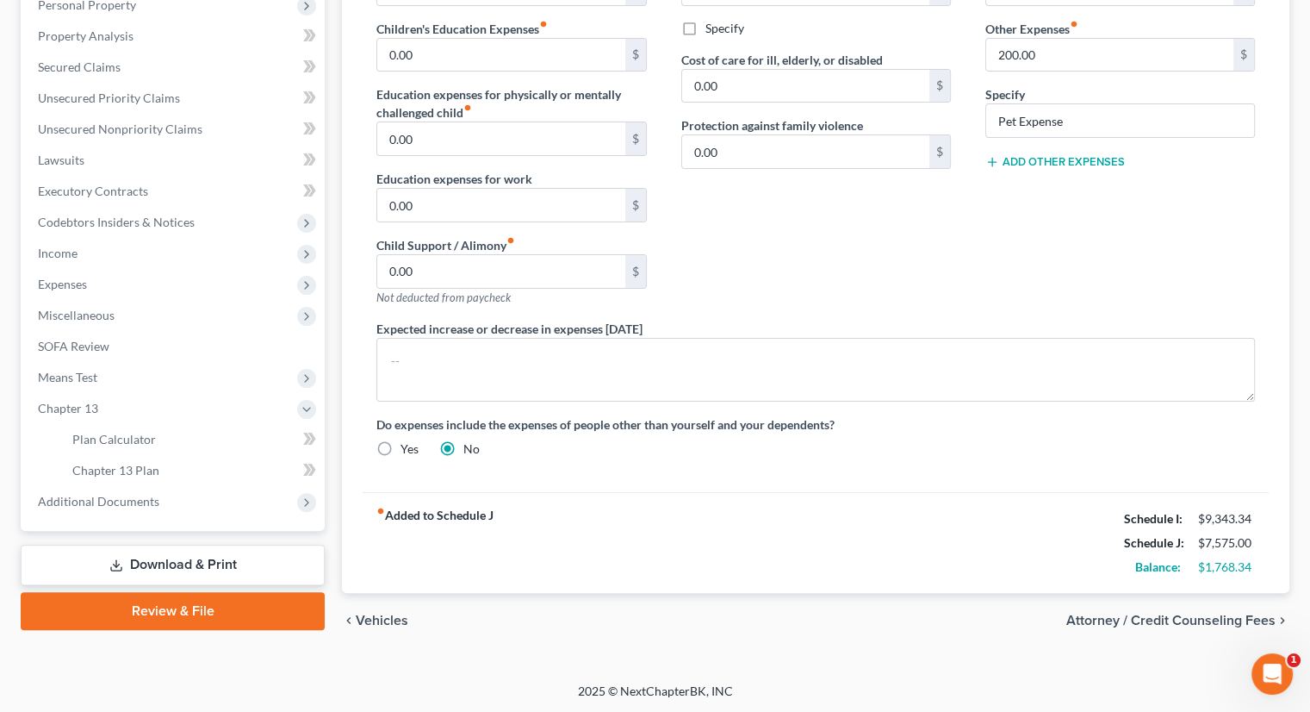
scroll to position [312, 0]
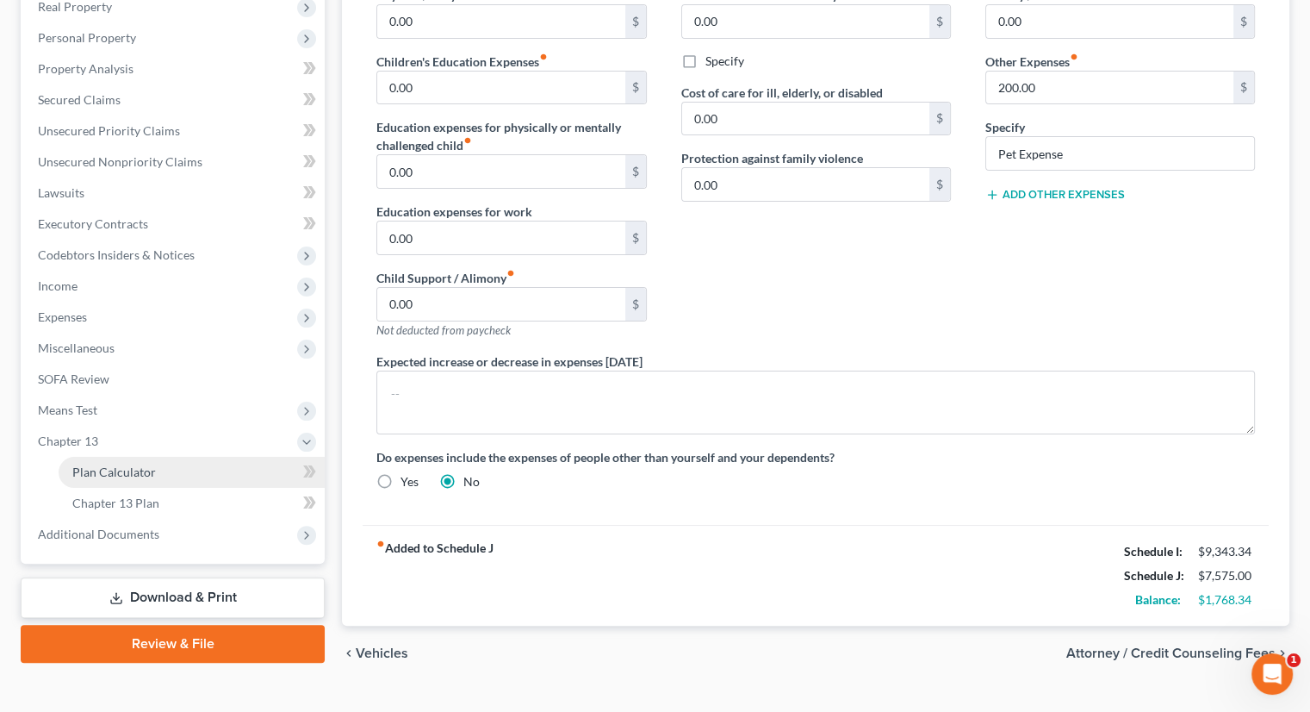
click at [175, 457] on link "Plan Calculator" at bounding box center [192, 472] width 266 height 31
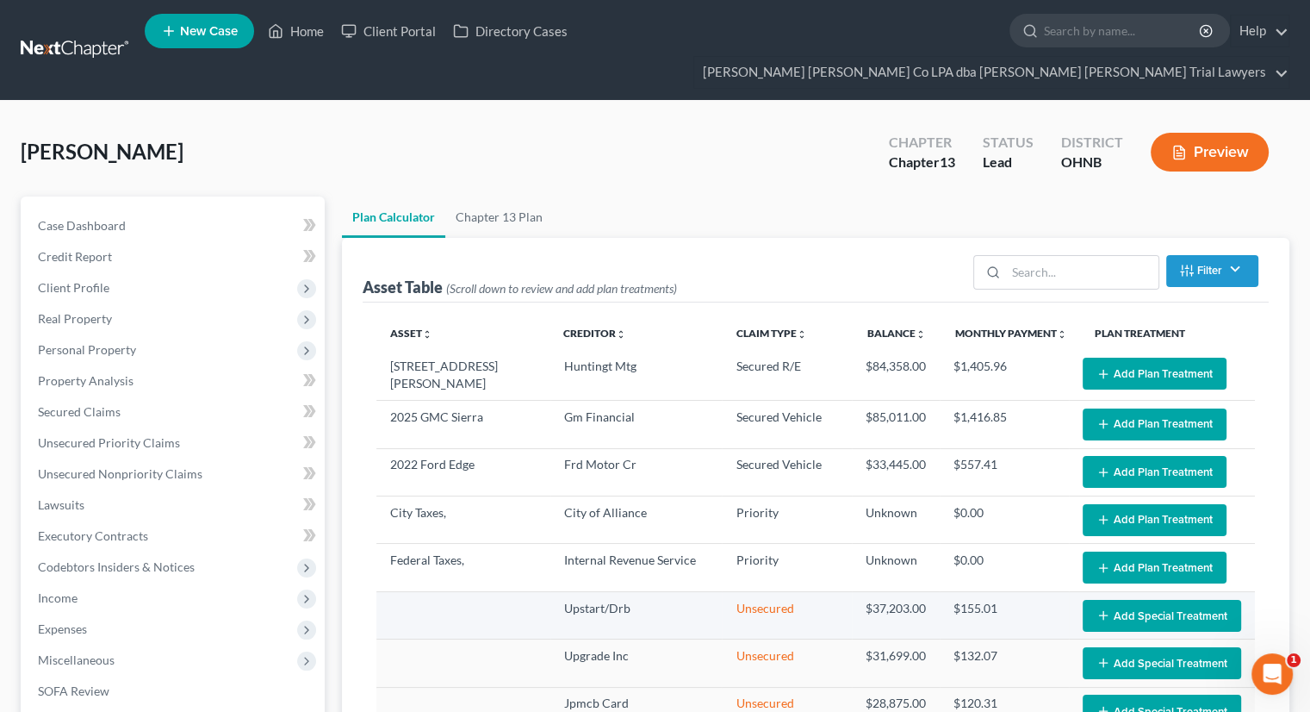
scroll to position [172, 0]
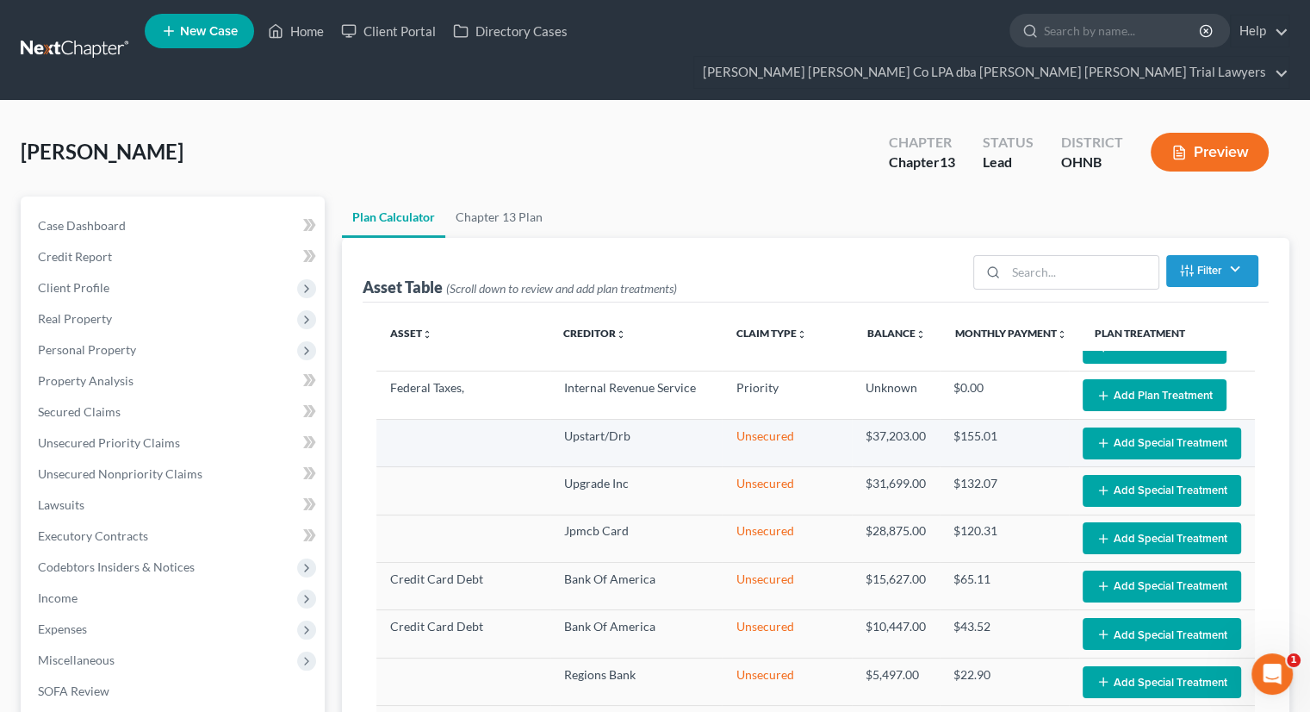
select select "59"
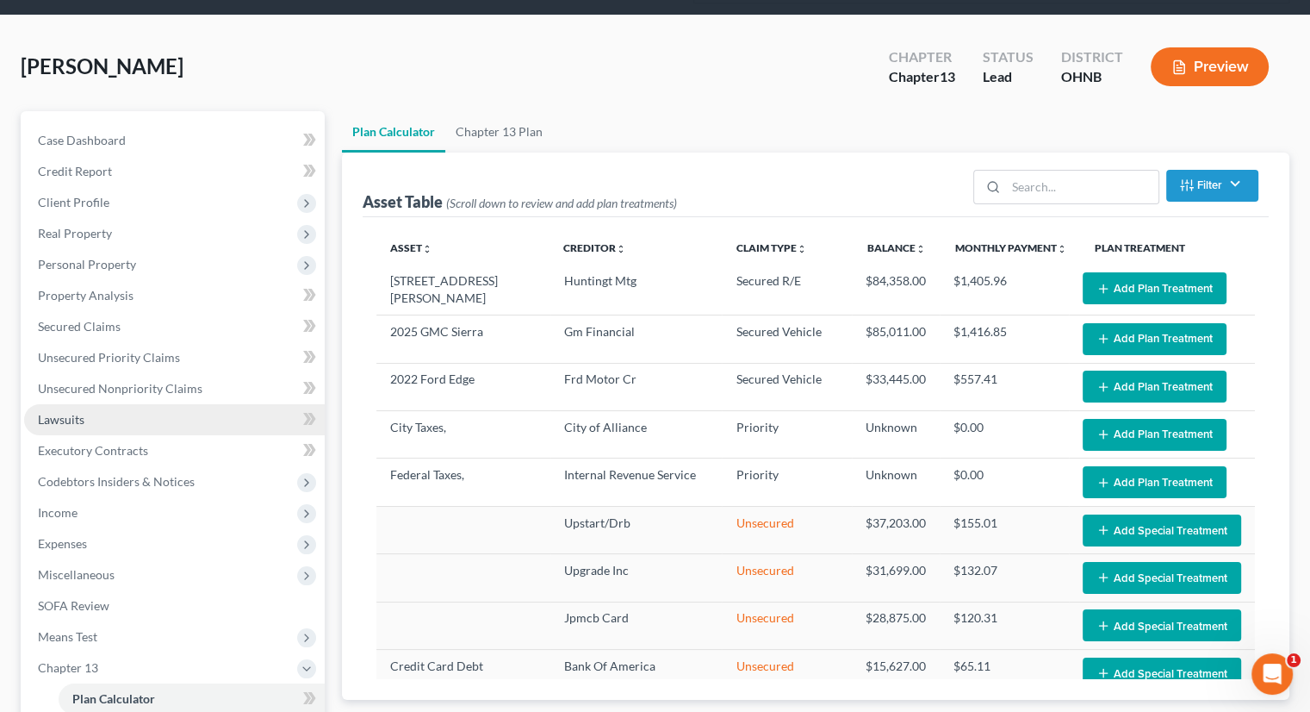
scroll to position [86, 0]
